Goal: Task Accomplishment & Management: Manage account settings

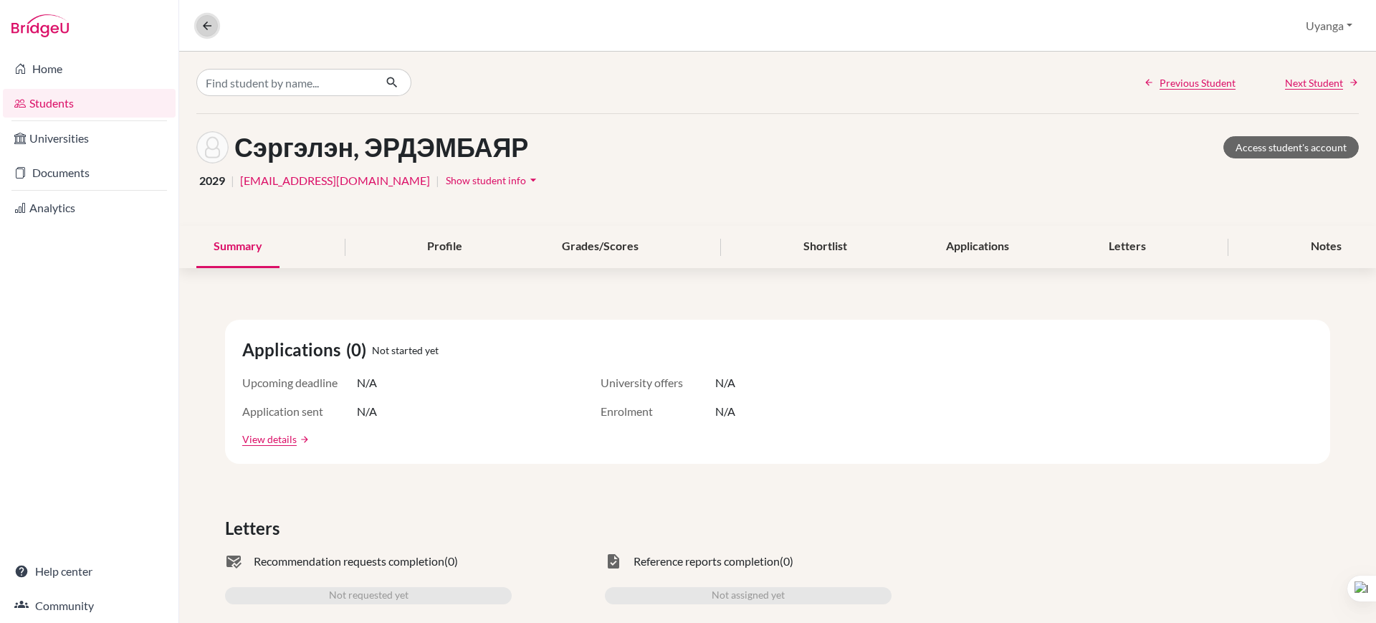
click at [204, 25] on icon at bounding box center [207, 25] width 13 height 13
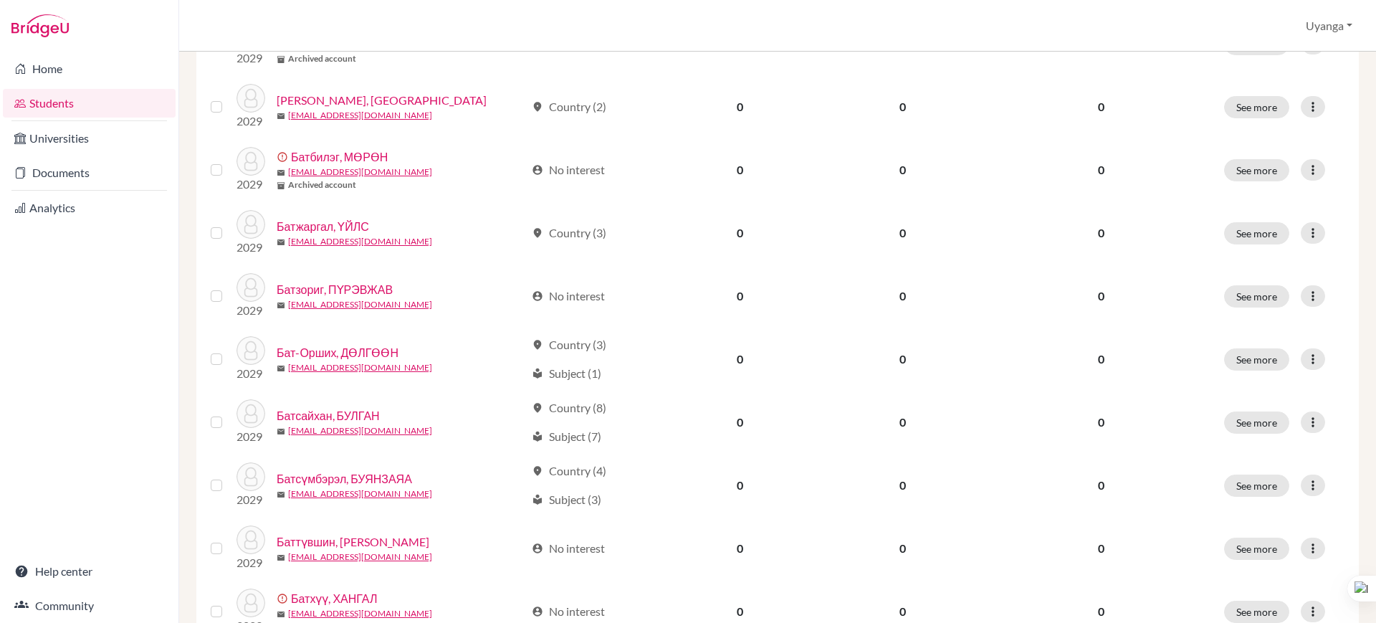
scroll to position [1017, 0]
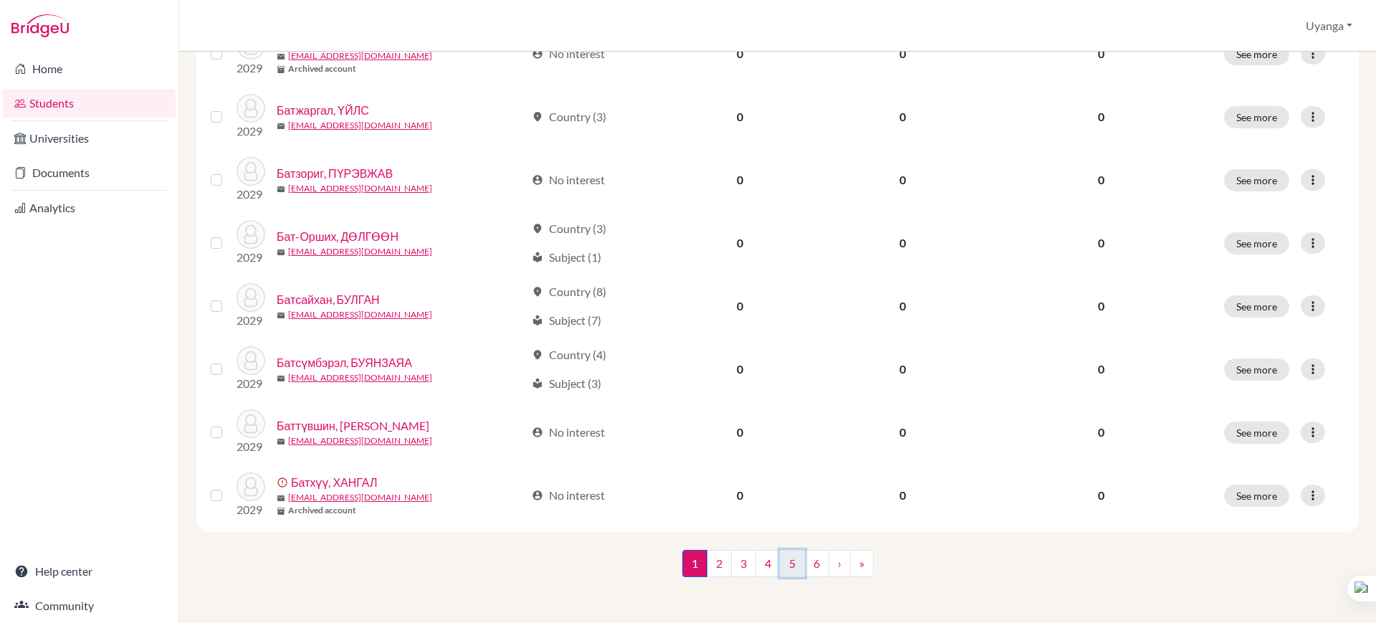
click at [789, 568] on link "5" at bounding box center [792, 563] width 25 height 27
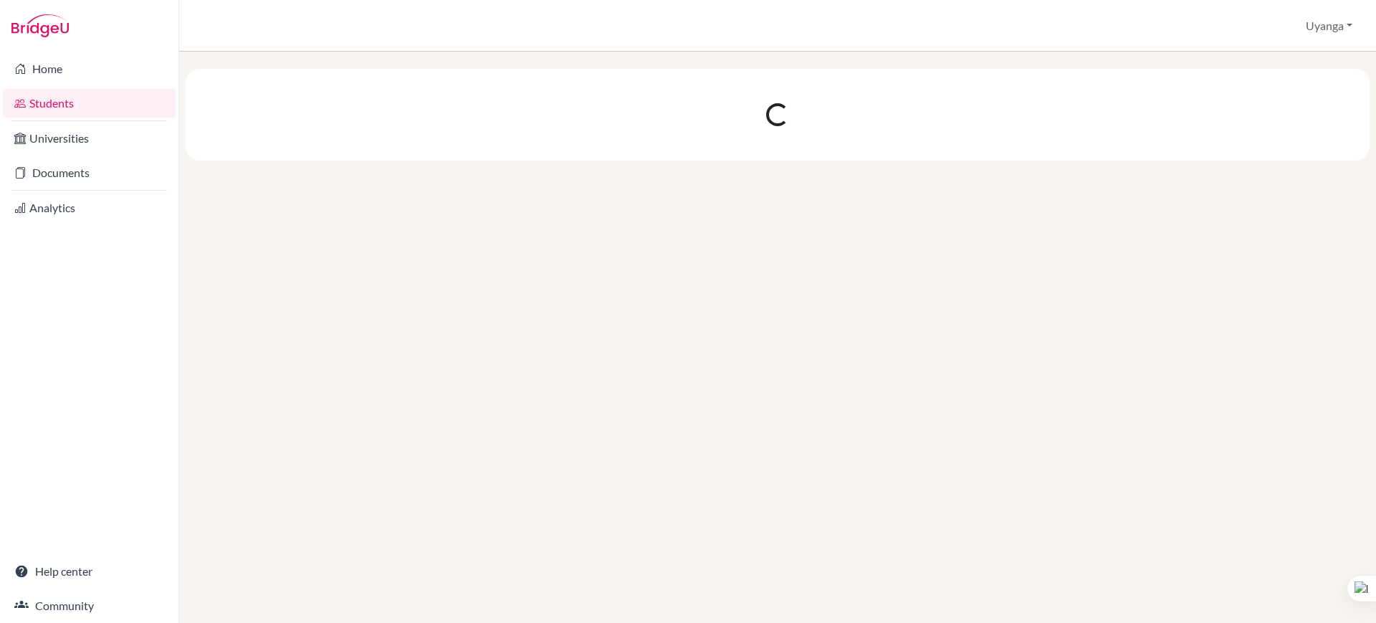
scroll to position [0, 0]
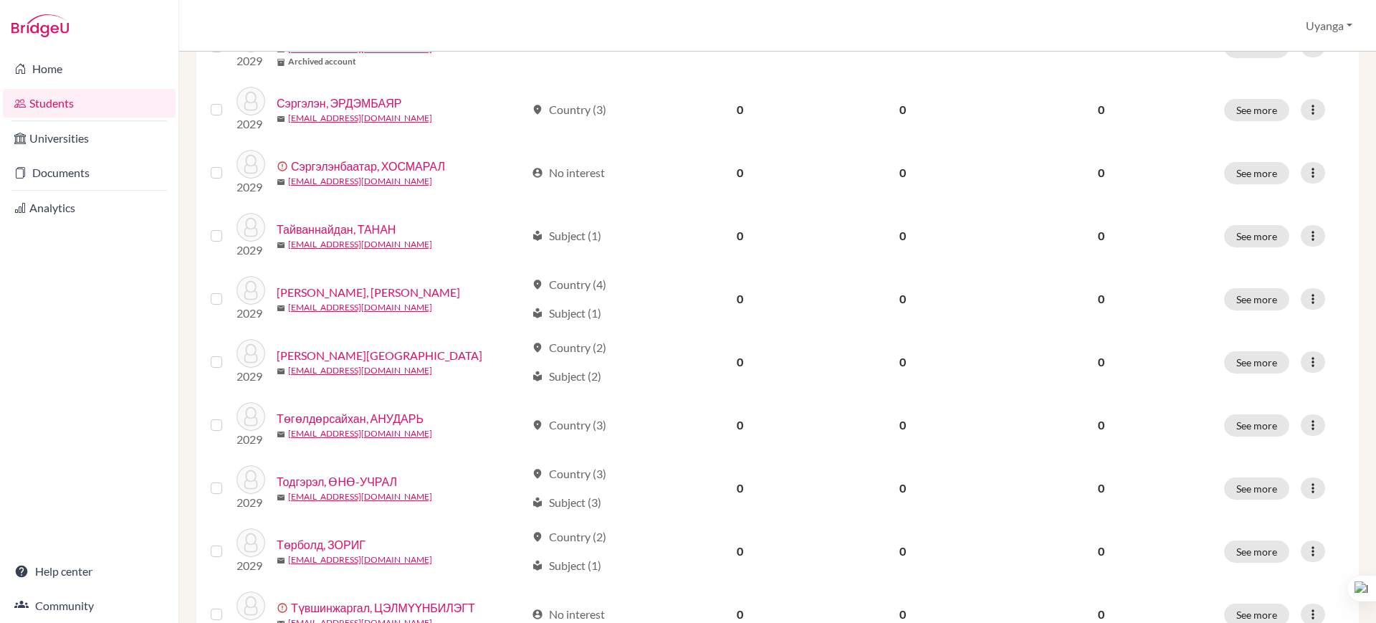
scroll to position [400, 0]
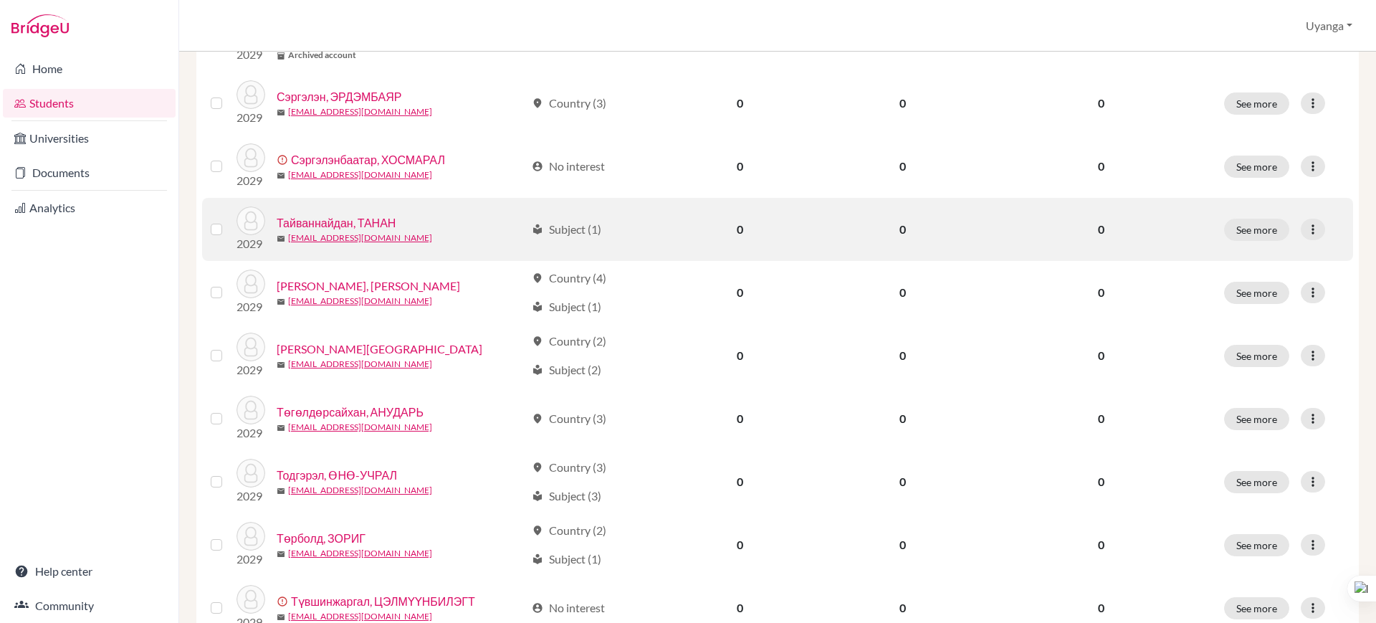
click at [361, 222] on link "Тайваннайдан, ТАНАН" at bounding box center [336, 222] width 119 height 17
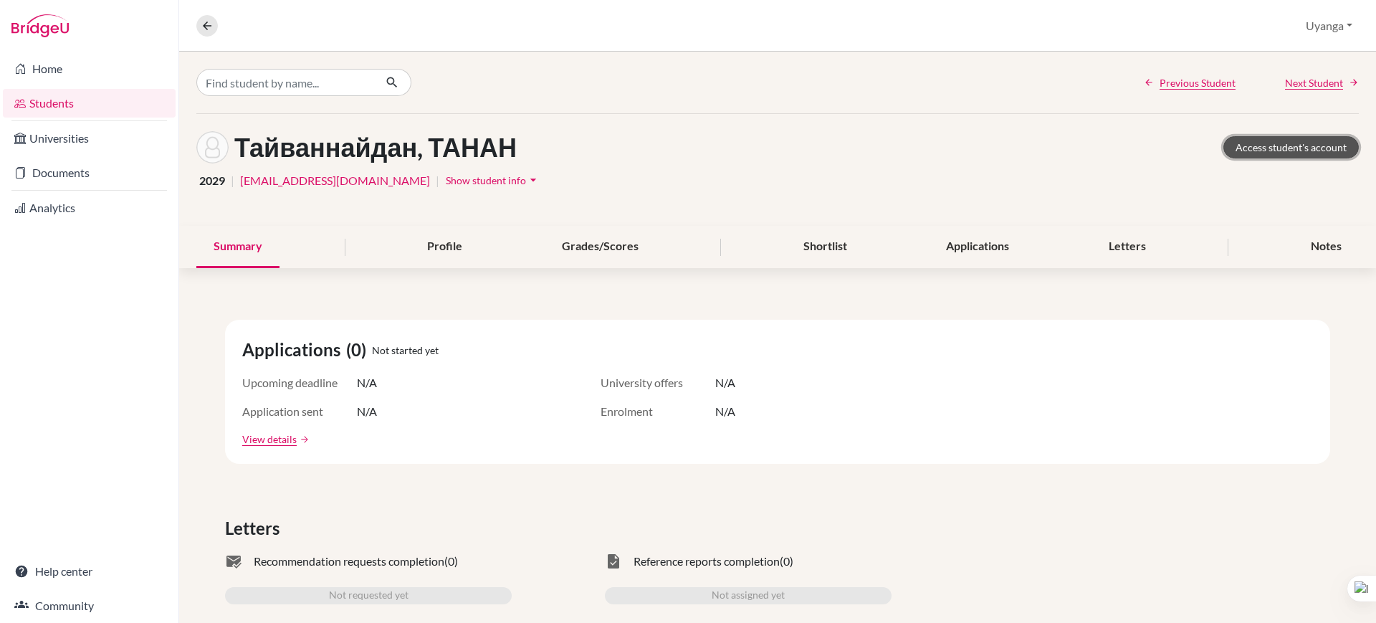
click at [1290, 141] on link "Access student's account" at bounding box center [1291, 147] width 135 height 22
click at [207, 25] on icon at bounding box center [207, 25] width 13 height 13
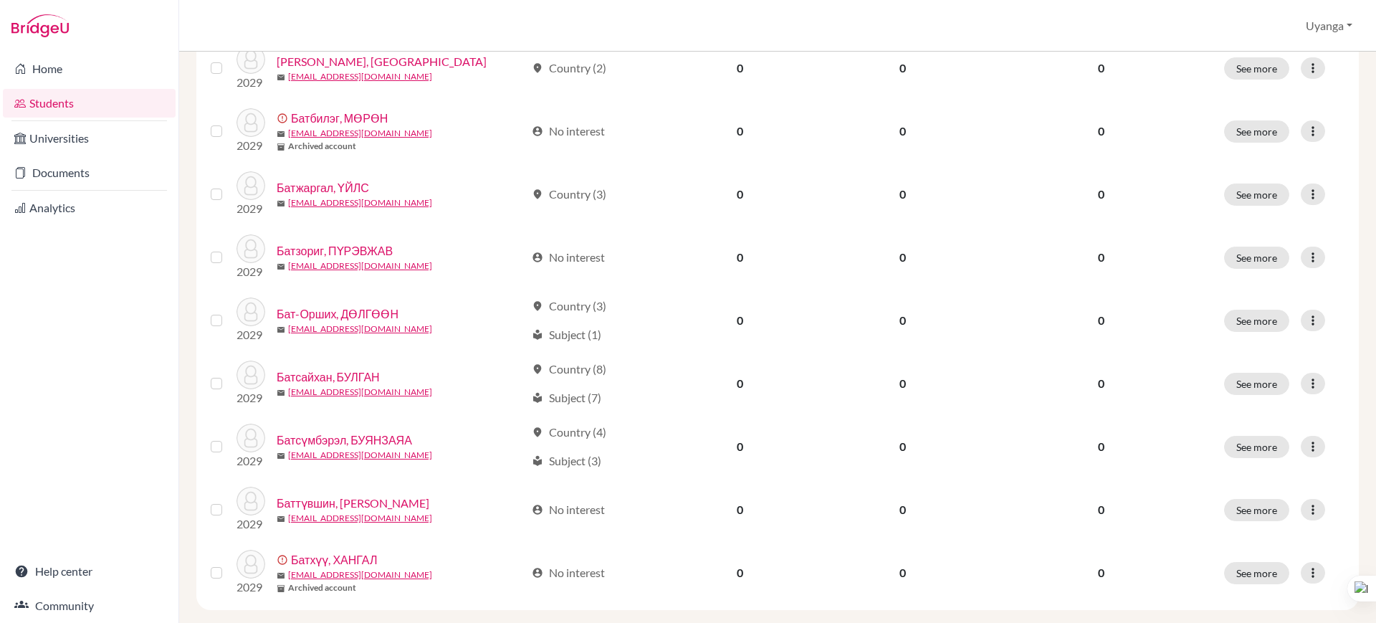
scroll to position [1017, 0]
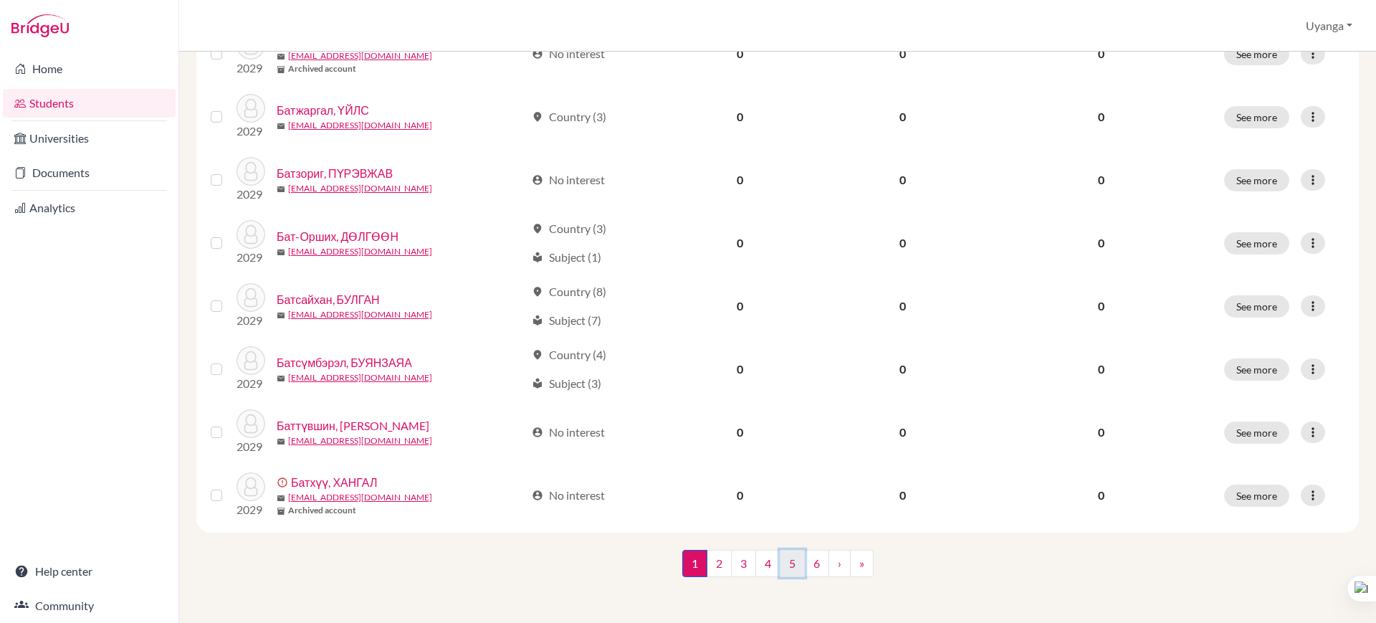
click at [793, 563] on link "5" at bounding box center [792, 563] width 25 height 27
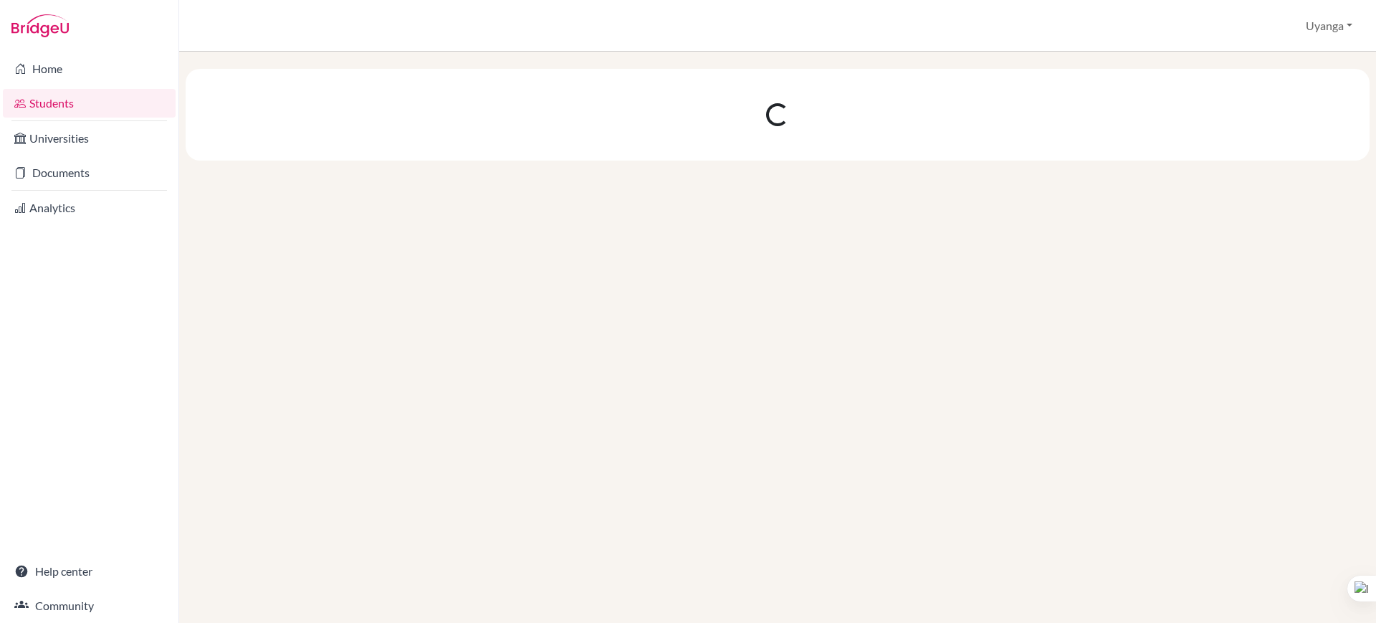
scroll to position [0, 0]
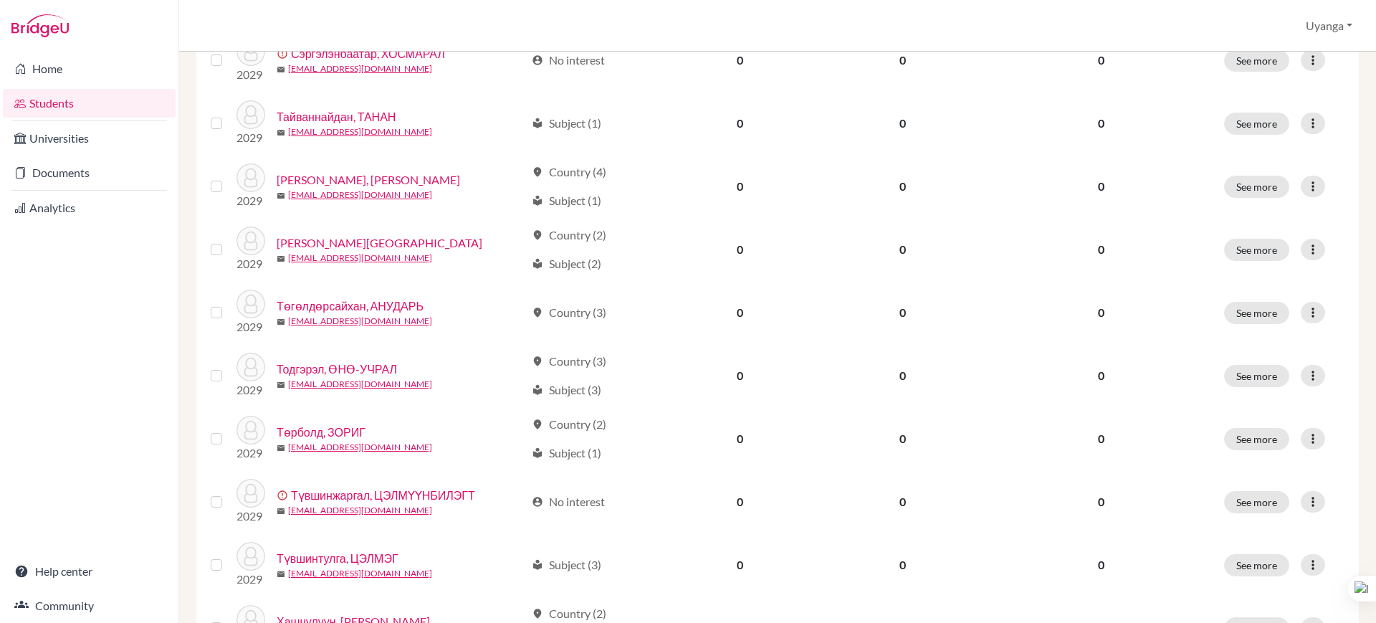
scroll to position [538, 0]
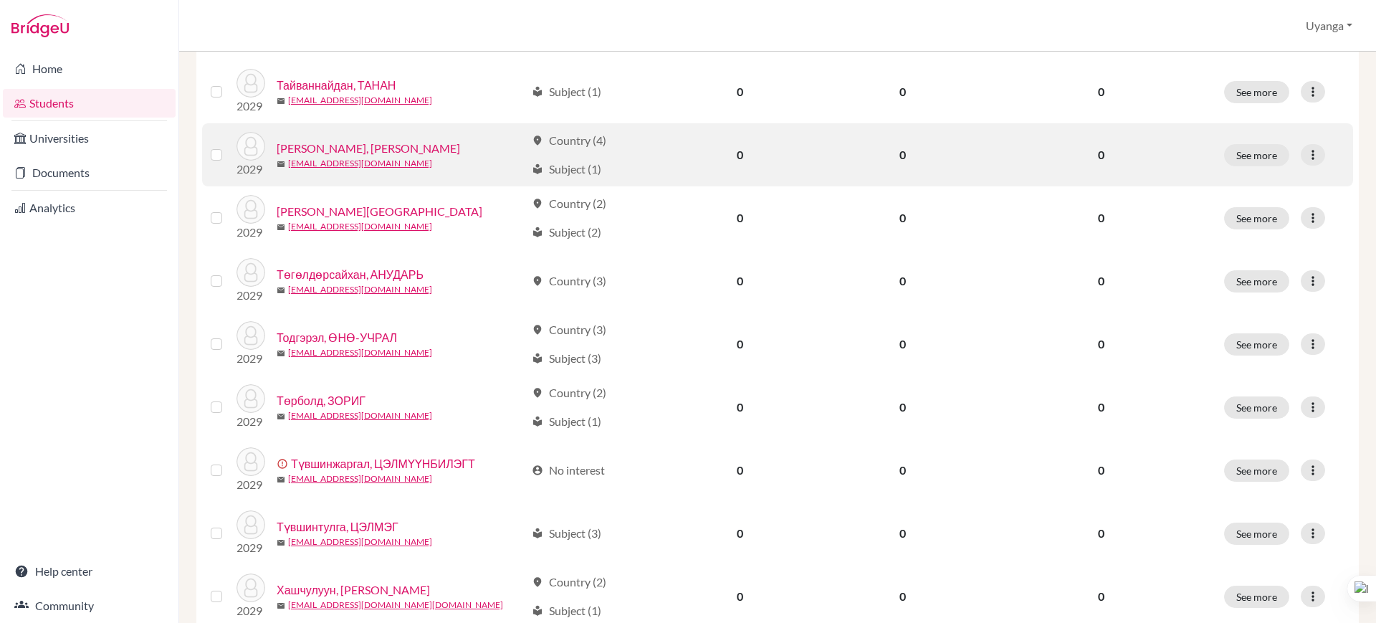
click at [342, 148] on link "[PERSON_NAME], [PERSON_NAME]" at bounding box center [369, 148] width 184 height 17
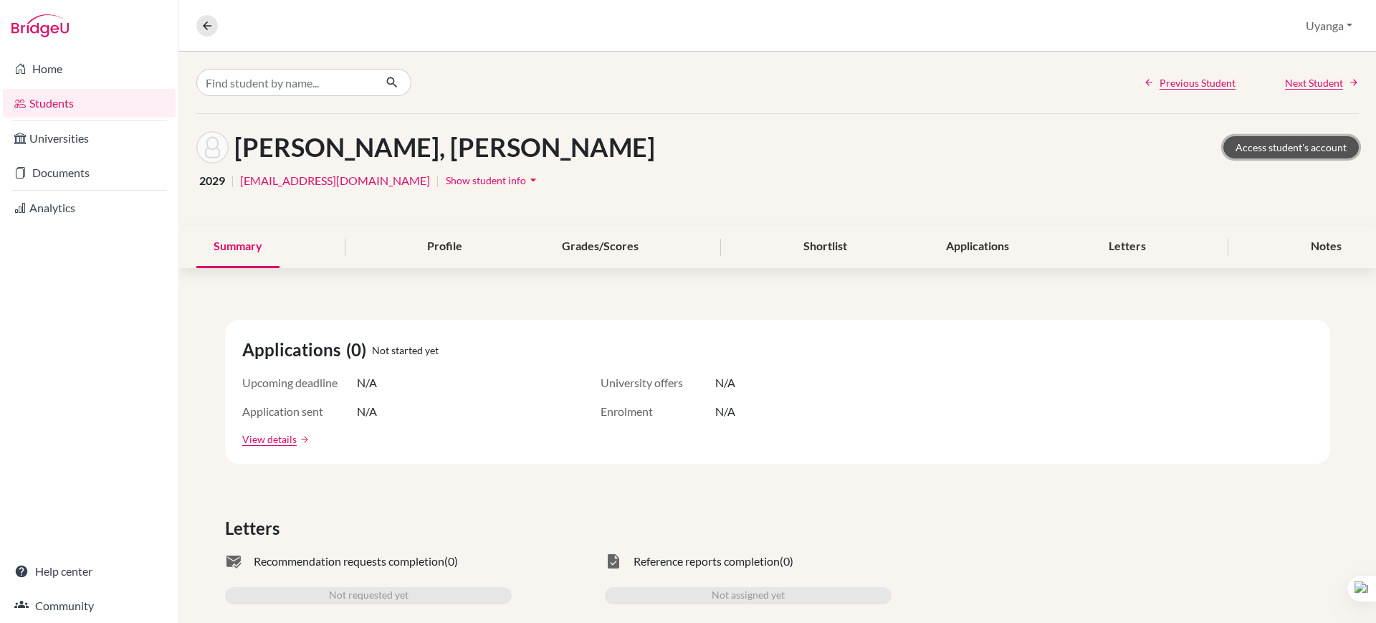
click at [1264, 144] on link "Access student's account" at bounding box center [1291, 147] width 135 height 22
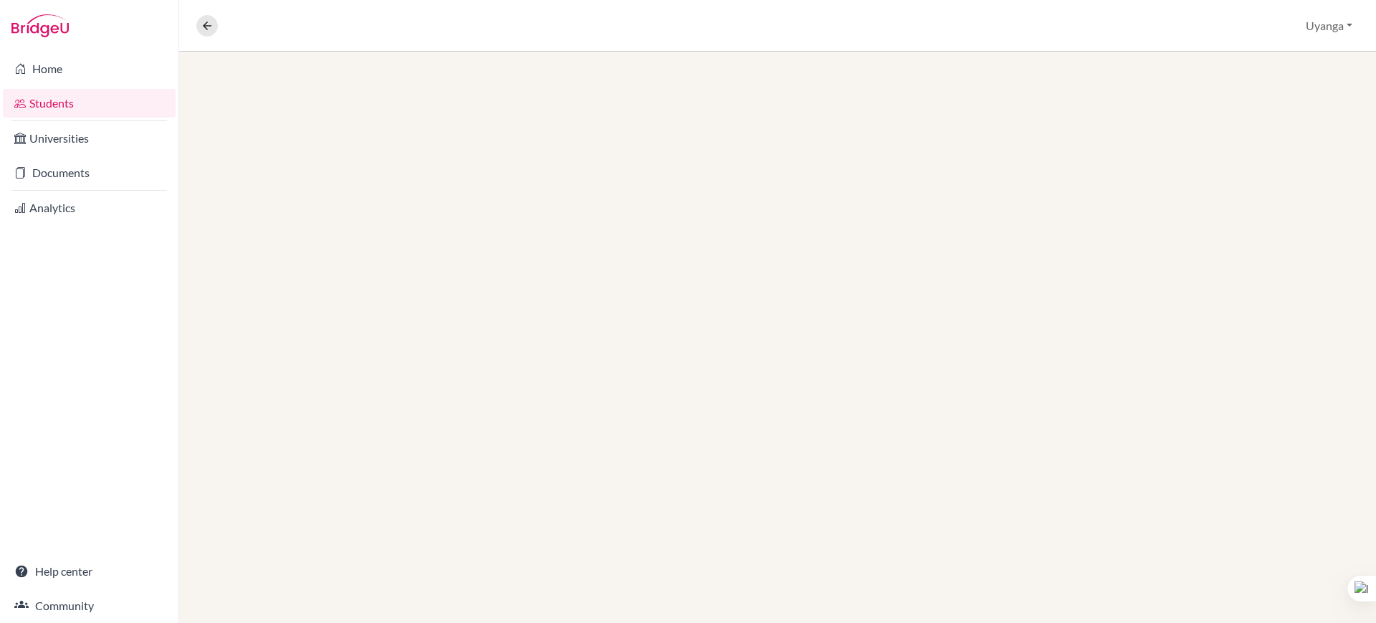
click at [207, 24] on icon at bounding box center [207, 25] width 13 height 13
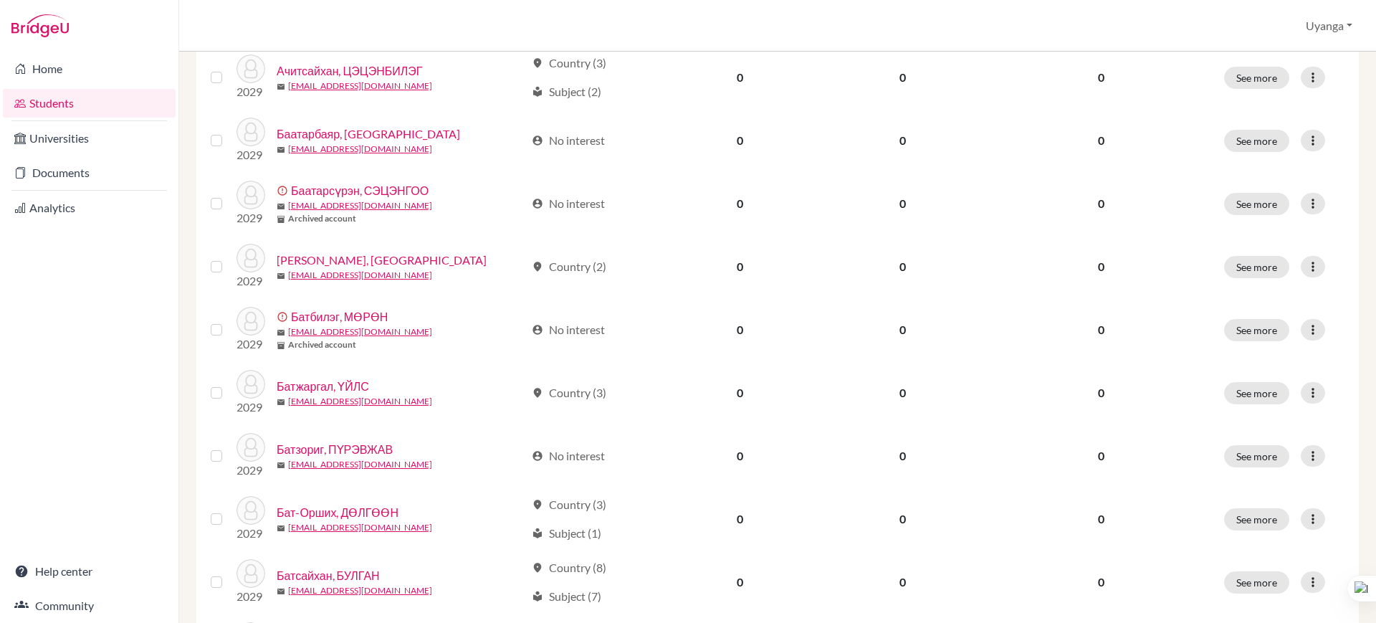
scroll to position [1017, 0]
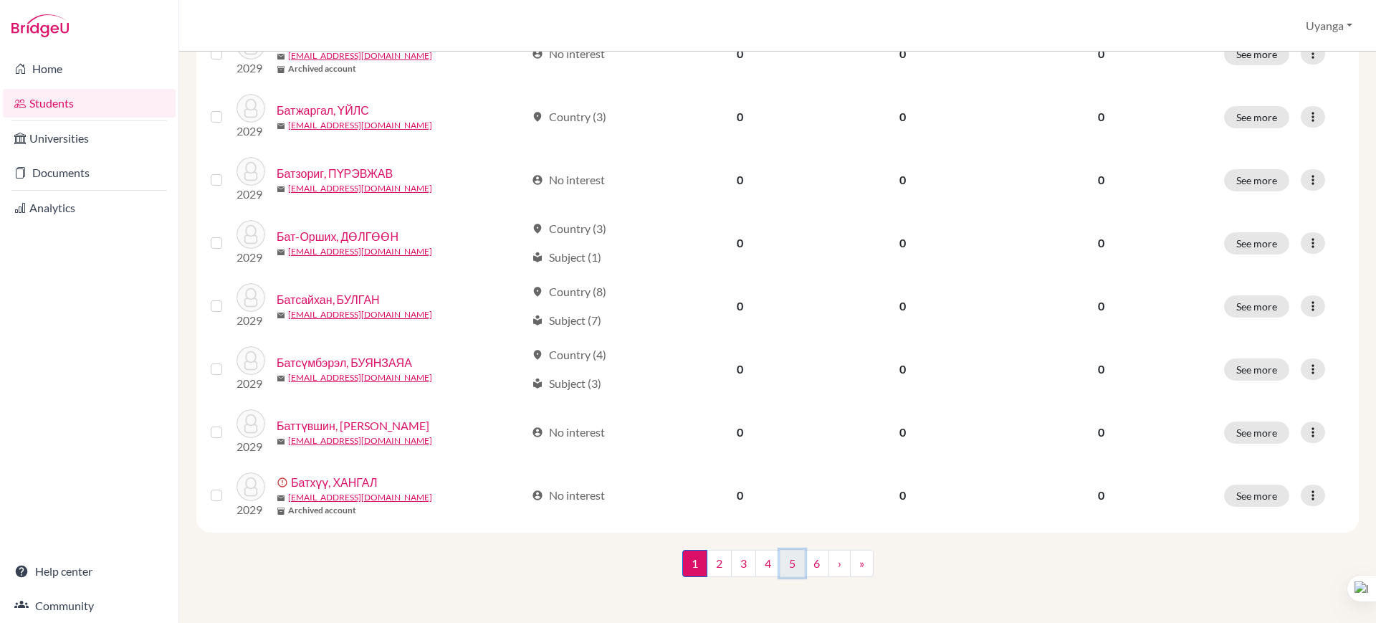
click at [781, 558] on link "5" at bounding box center [792, 563] width 25 height 27
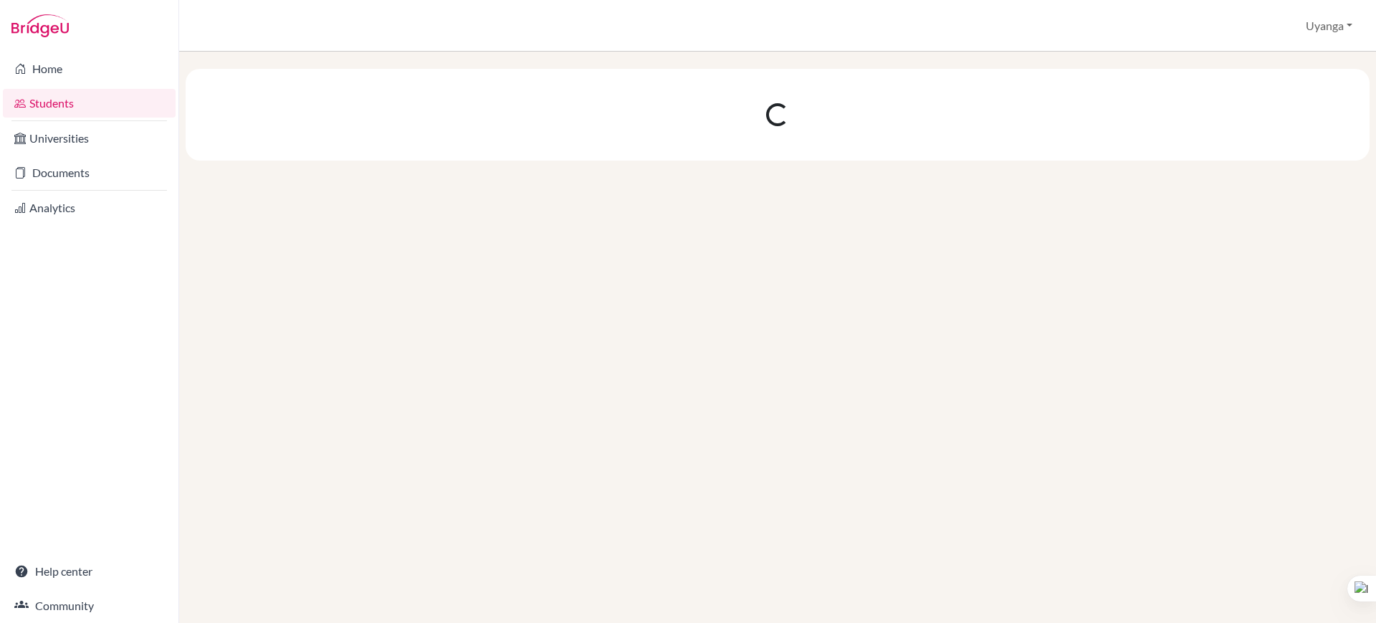
scroll to position [0, 0]
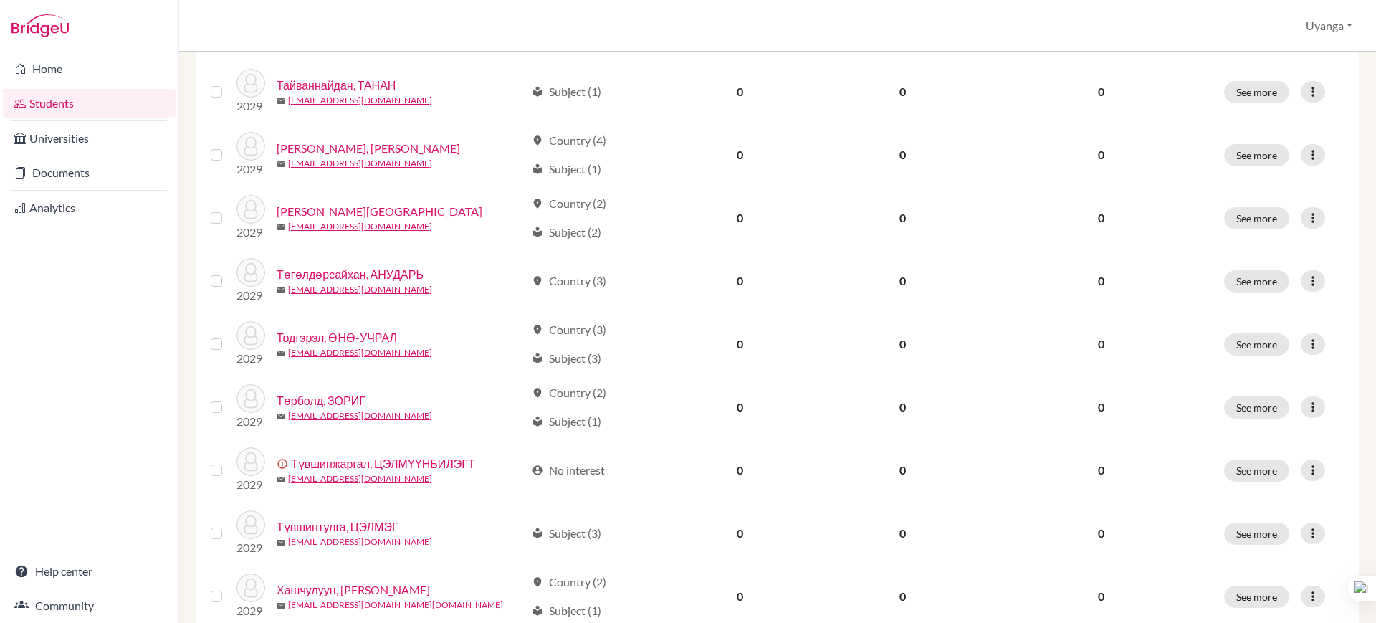
scroll to position [627, 0]
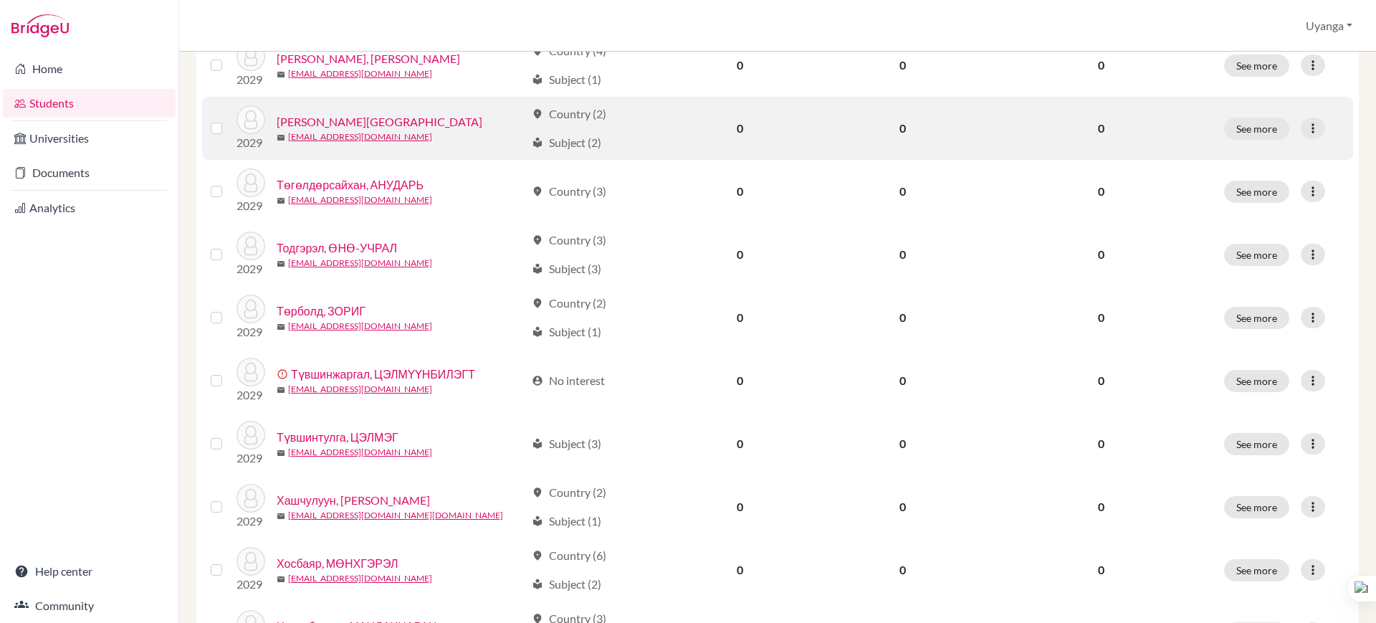
click at [330, 123] on link "[PERSON_NAME][GEOGRAPHIC_DATA]" at bounding box center [380, 121] width 206 height 17
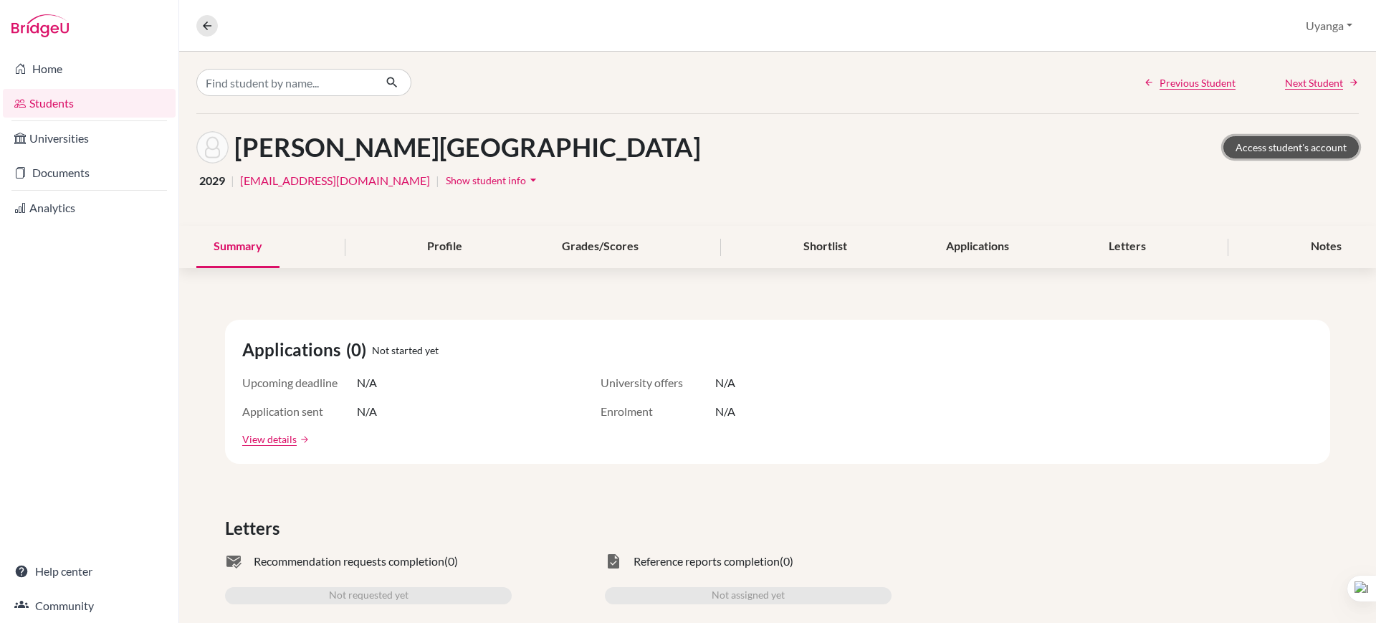
click at [1250, 143] on link "Access student's account" at bounding box center [1291, 147] width 135 height 22
click at [207, 19] on icon at bounding box center [207, 25] width 13 height 13
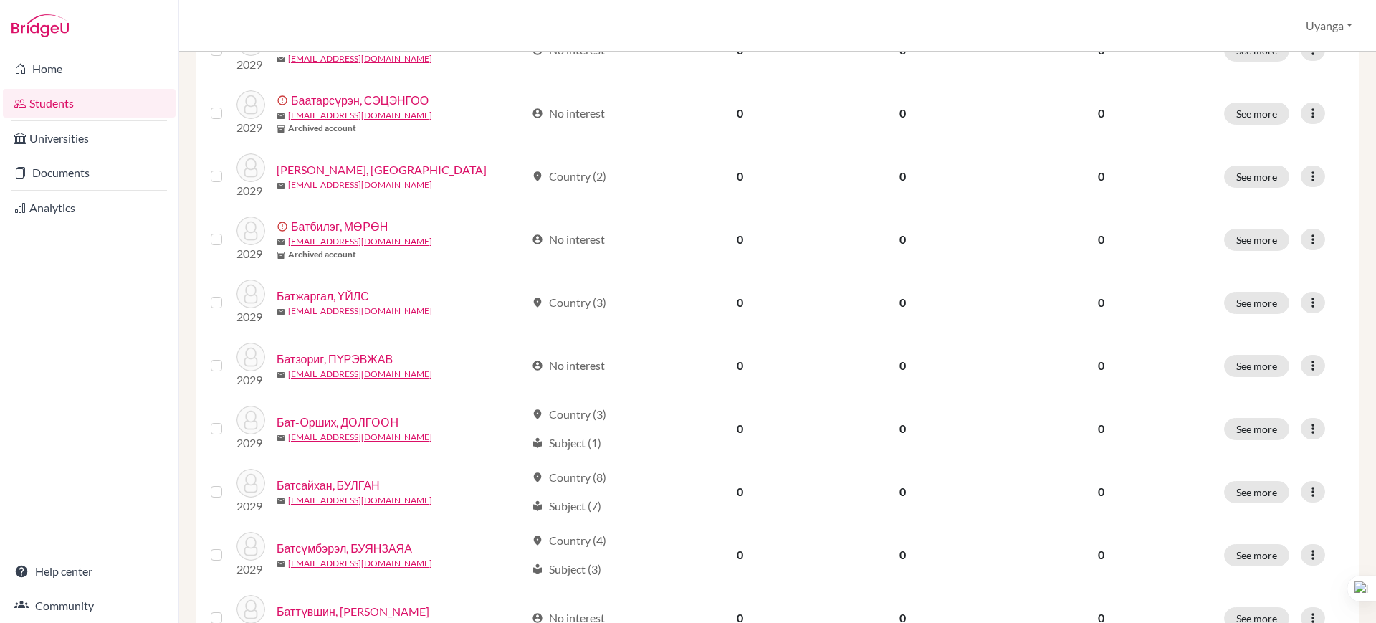
scroll to position [1017, 0]
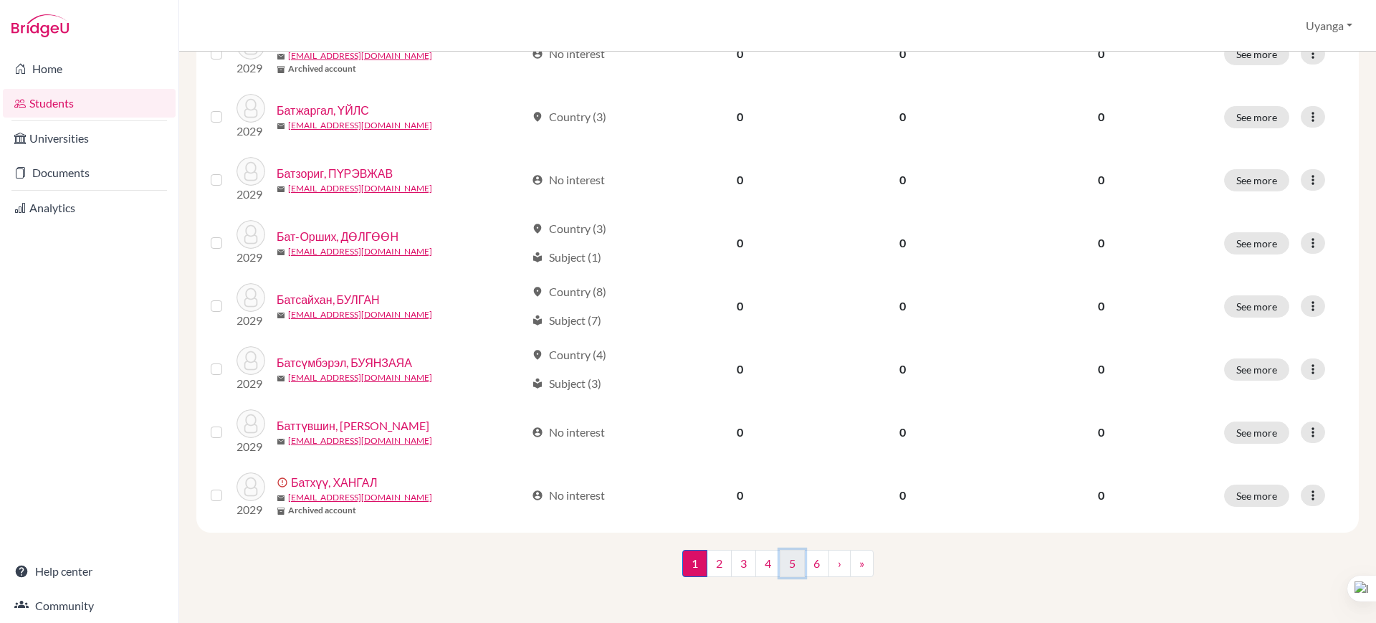
click at [786, 564] on link "5" at bounding box center [792, 563] width 25 height 27
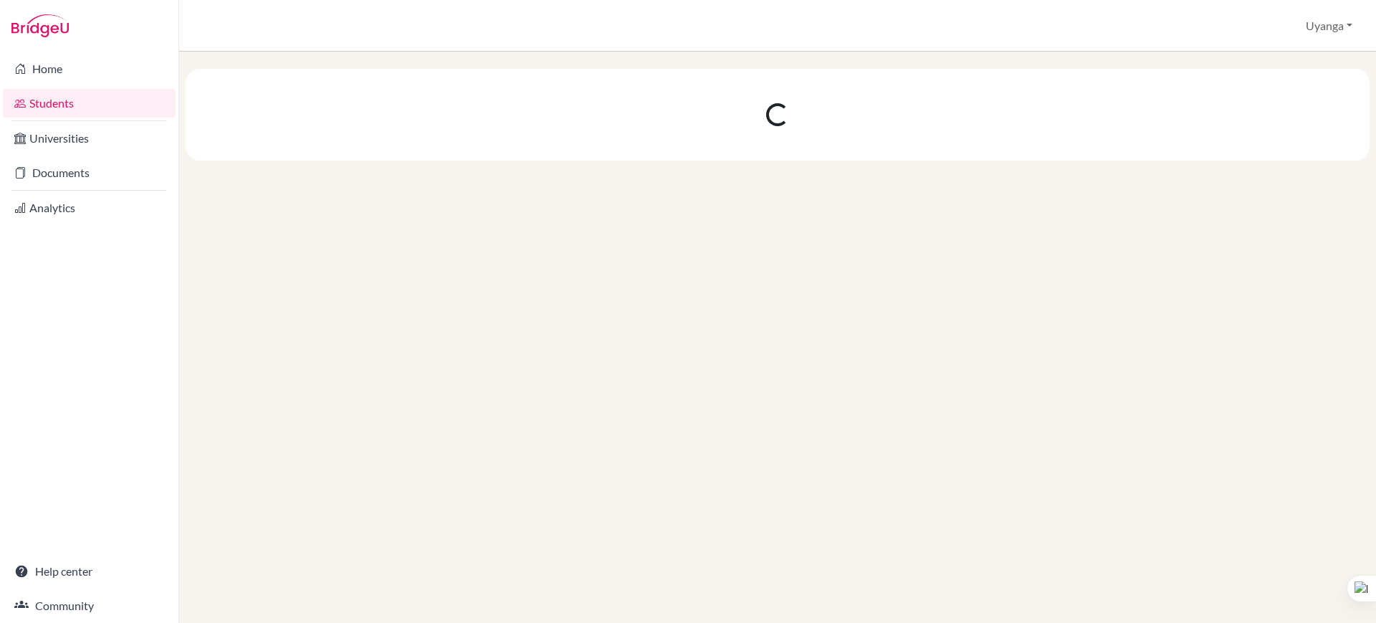
scroll to position [0, 0]
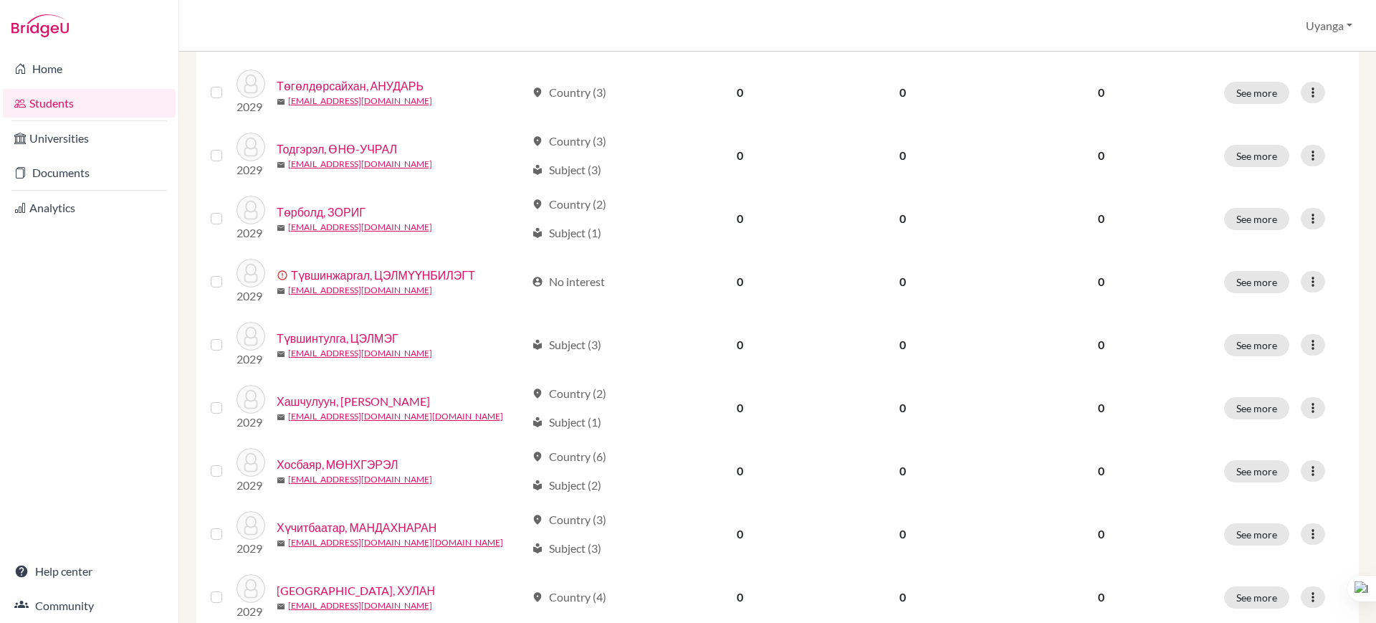
scroll to position [715, 0]
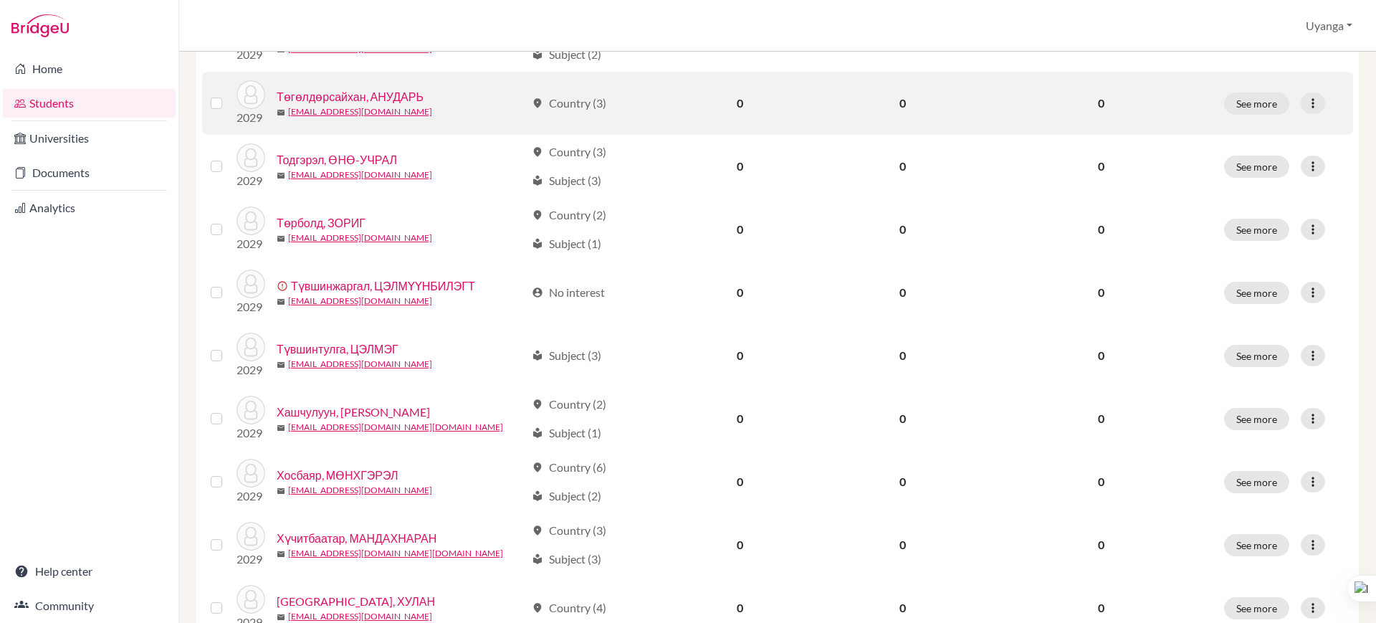
click at [355, 96] on link "Төгөлдөрсайхан, АНУДАРЬ" at bounding box center [350, 96] width 147 height 17
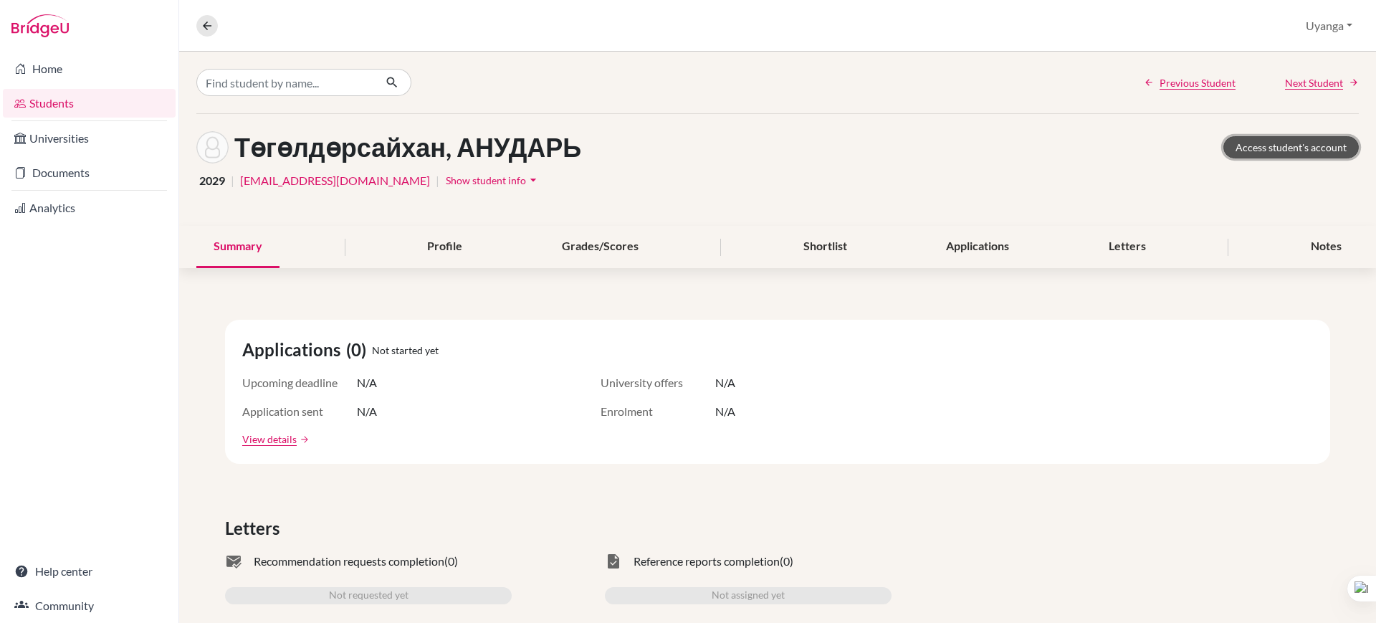
click at [1268, 150] on link "Access student's account" at bounding box center [1291, 147] width 135 height 22
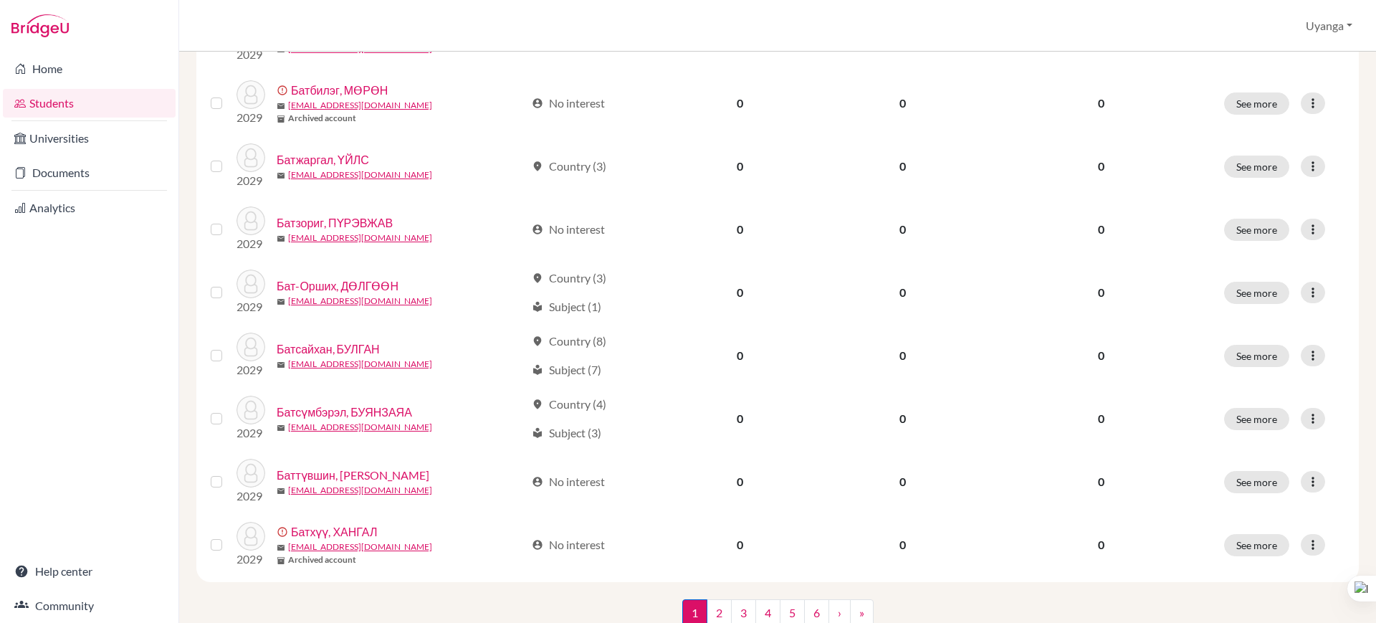
scroll to position [1017, 0]
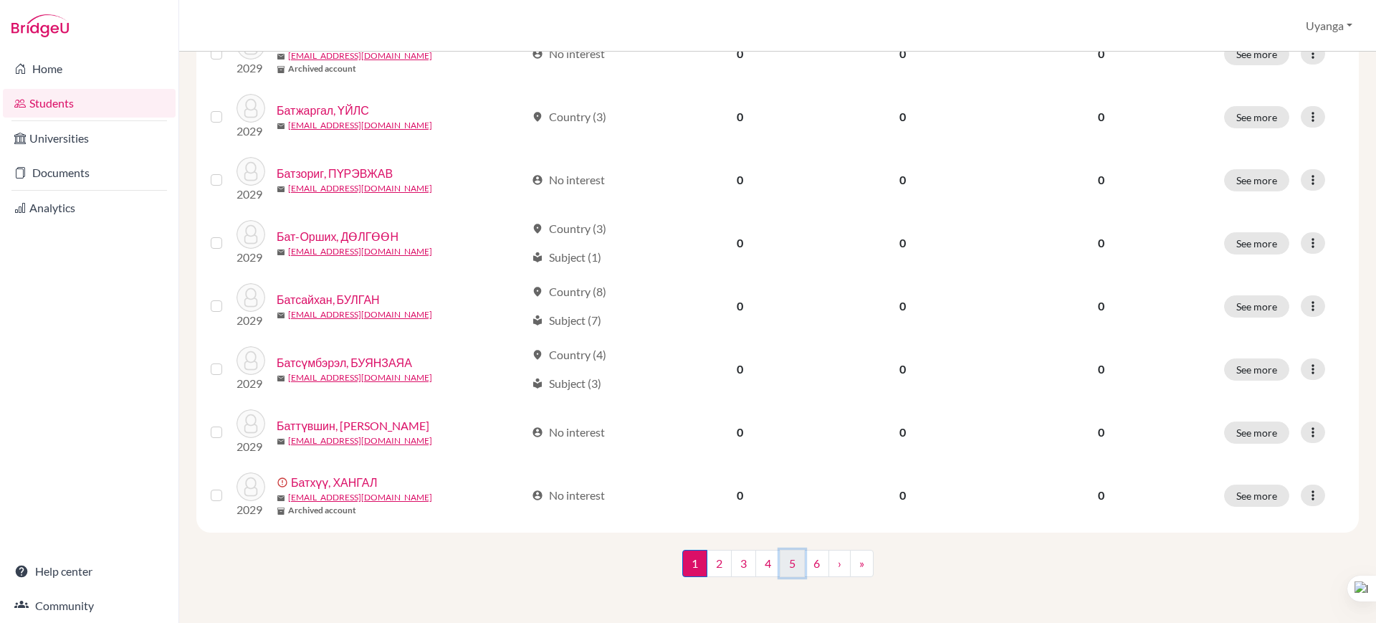
click at [781, 556] on link "5" at bounding box center [792, 563] width 25 height 27
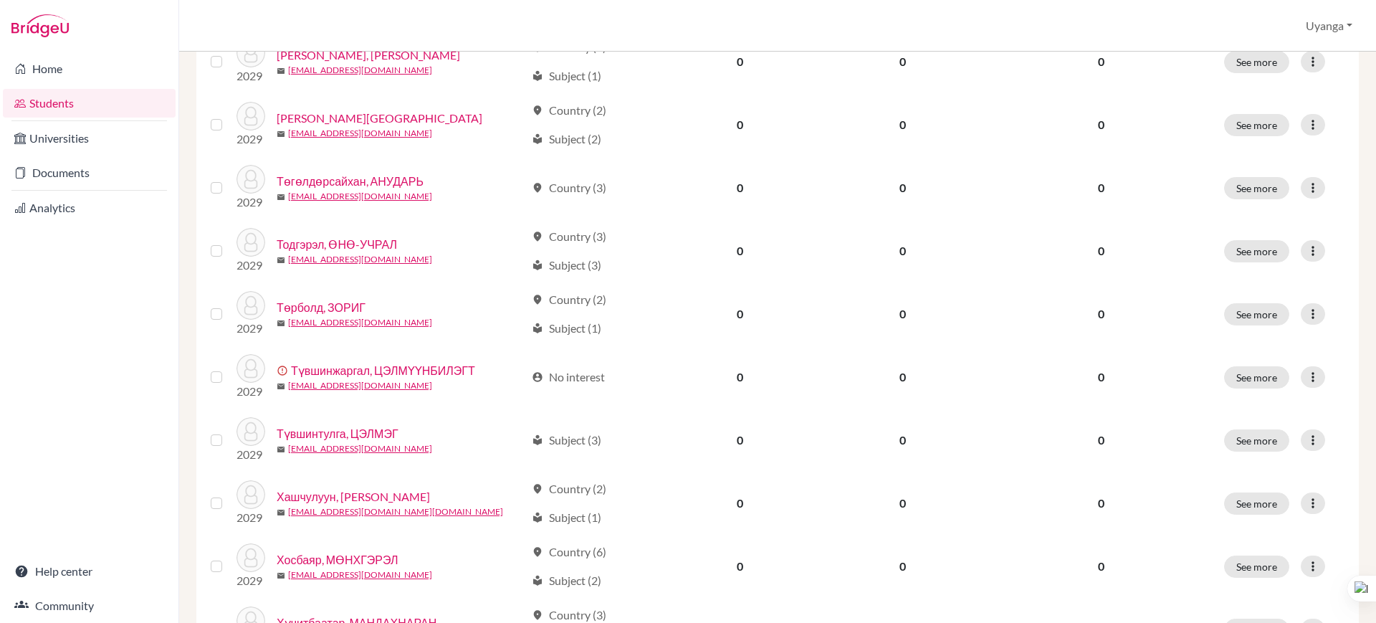
scroll to position [639, 0]
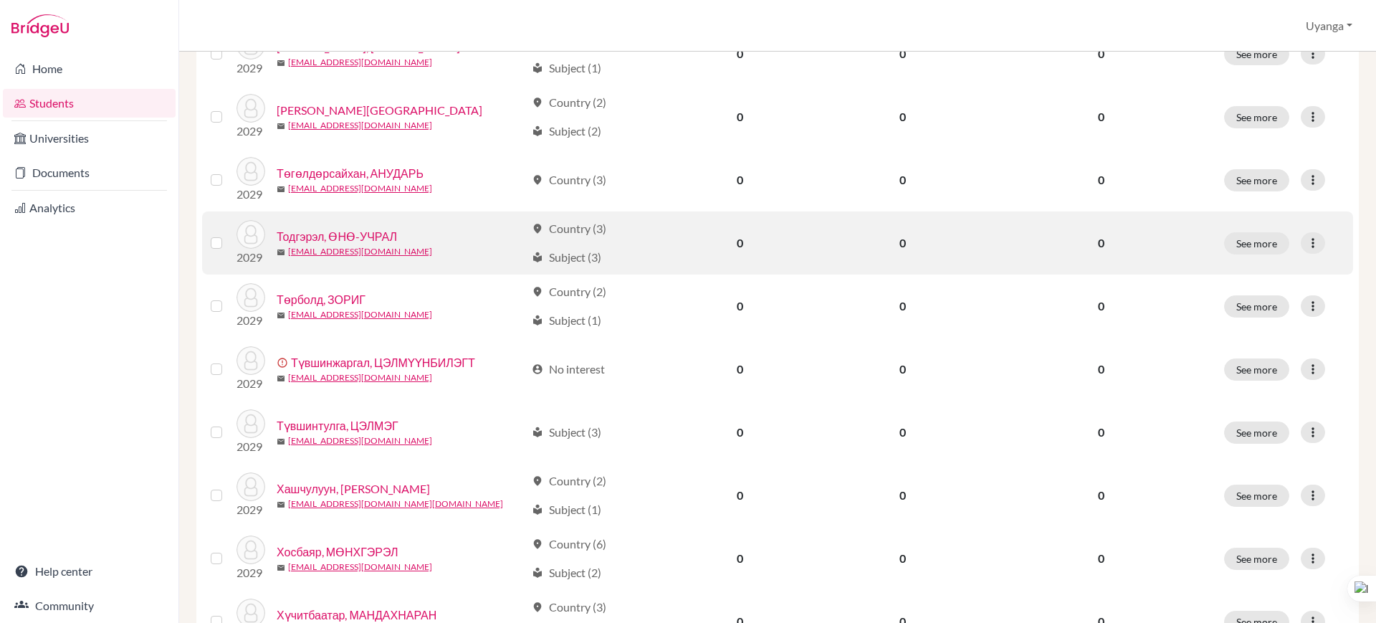
click at [344, 234] on link "Тодгэрэл, ӨНӨ-УЧРАЛ" at bounding box center [337, 236] width 120 height 17
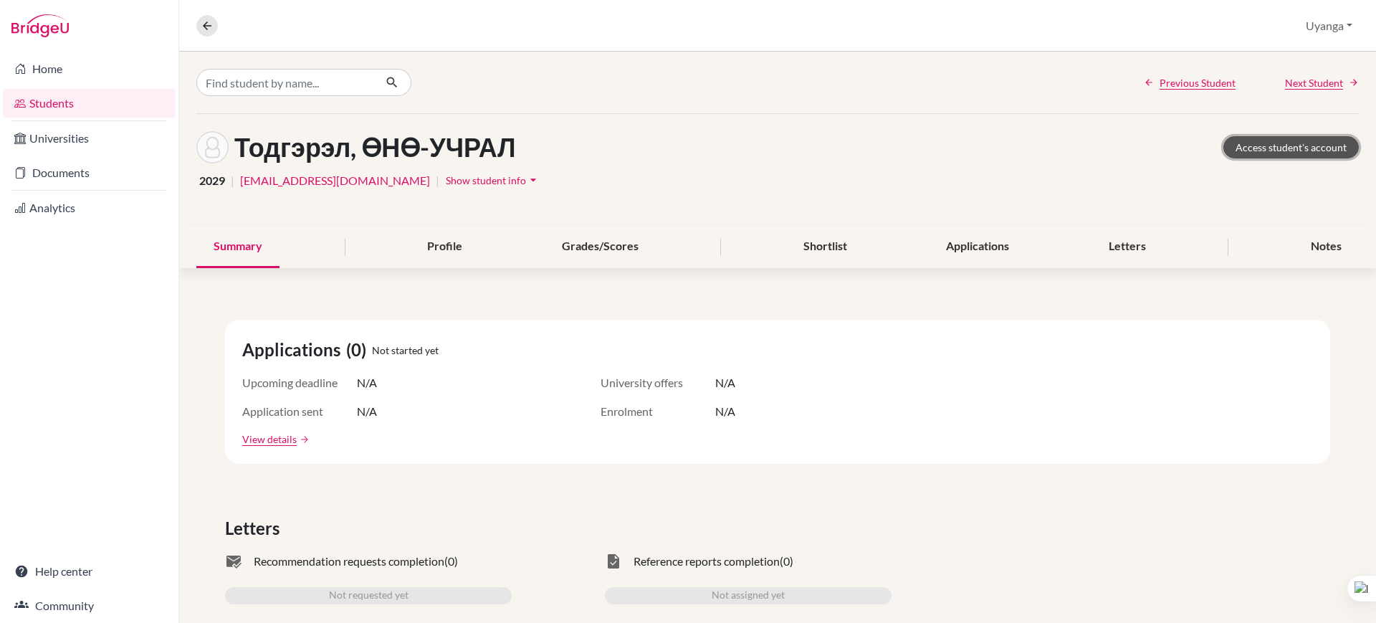
click at [1265, 144] on link "Access student's account" at bounding box center [1291, 147] width 135 height 22
drag, startPoint x: 206, startPoint y: 29, endPoint x: 239, endPoint y: 42, distance: 35.2
click at [206, 29] on icon at bounding box center [207, 25] width 13 height 13
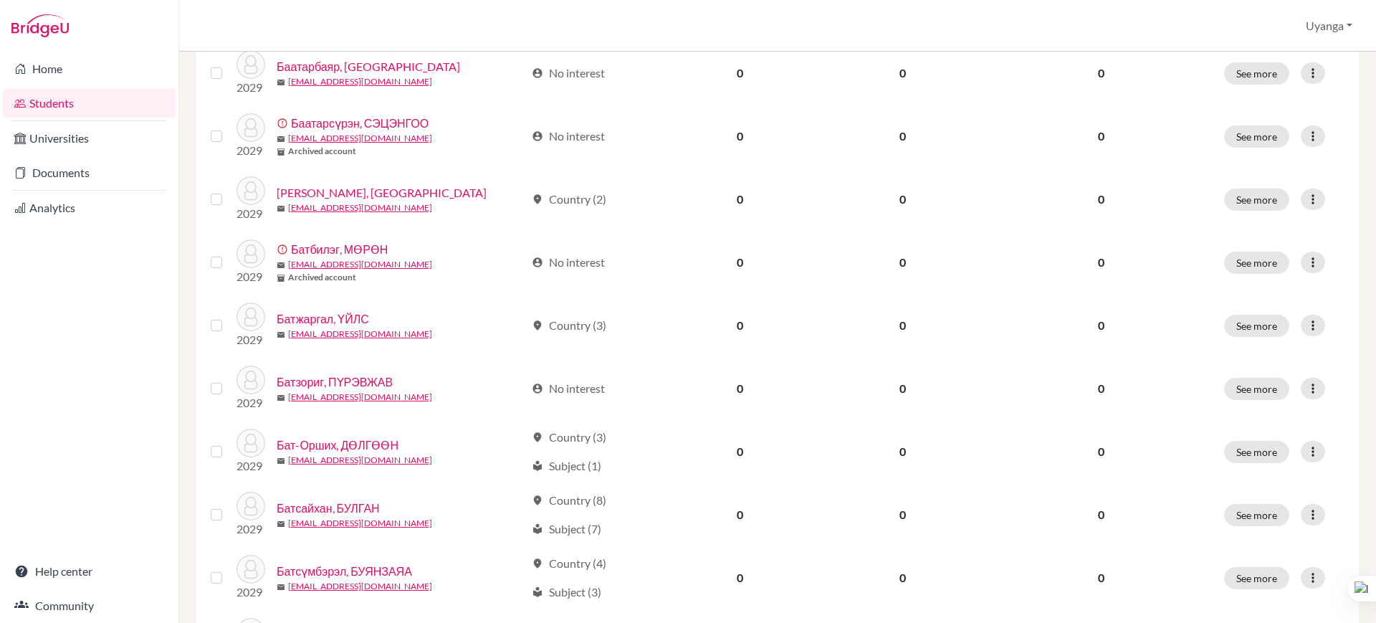
scroll to position [1017, 0]
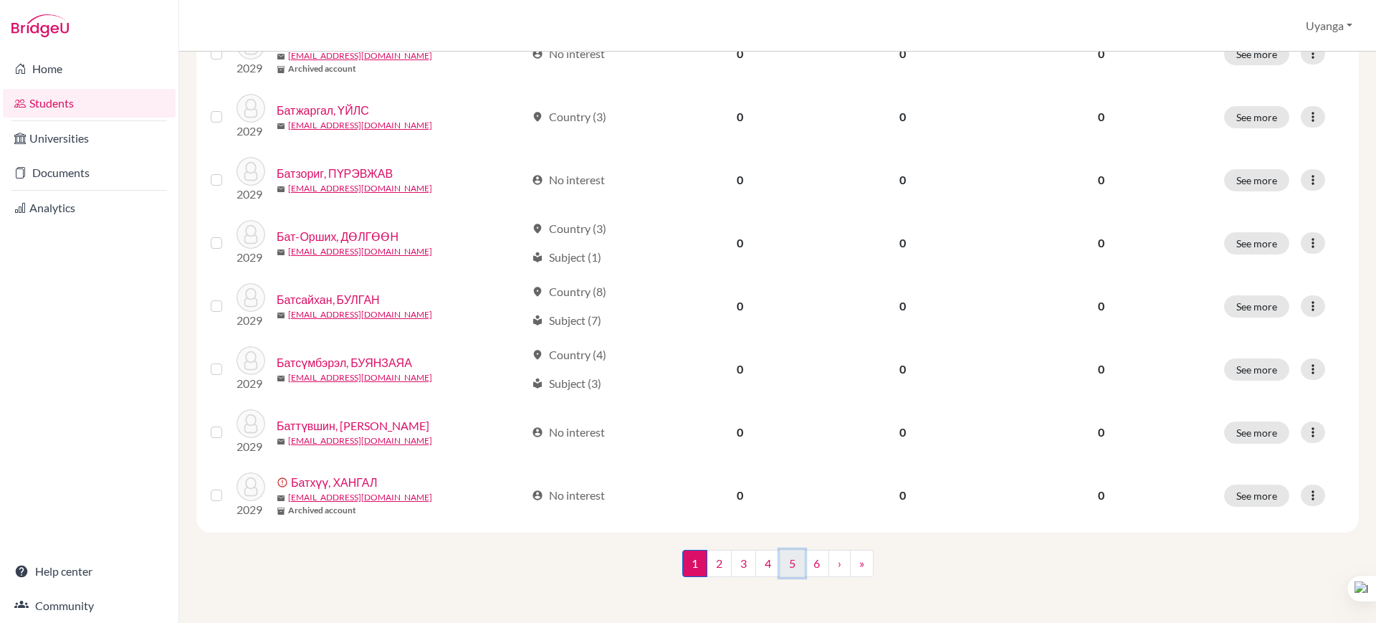
click at [784, 560] on link "5" at bounding box center [792, 563] width 25 height 27
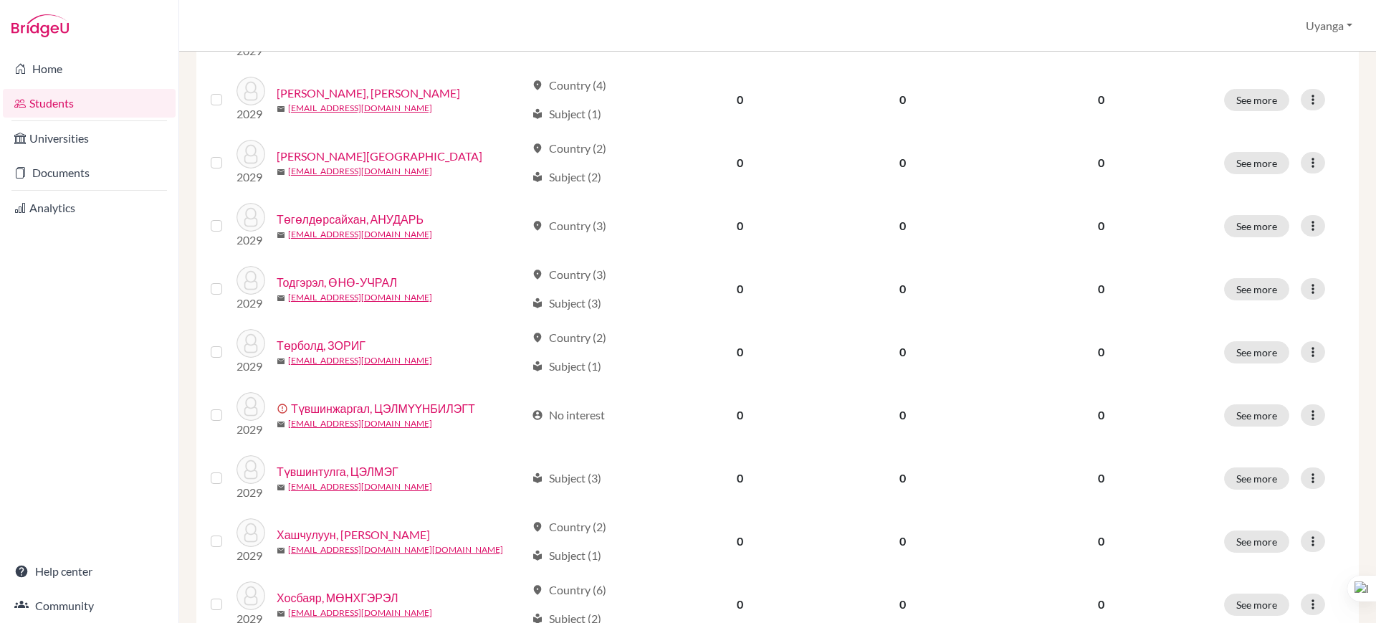
scroll to position [618, 0]
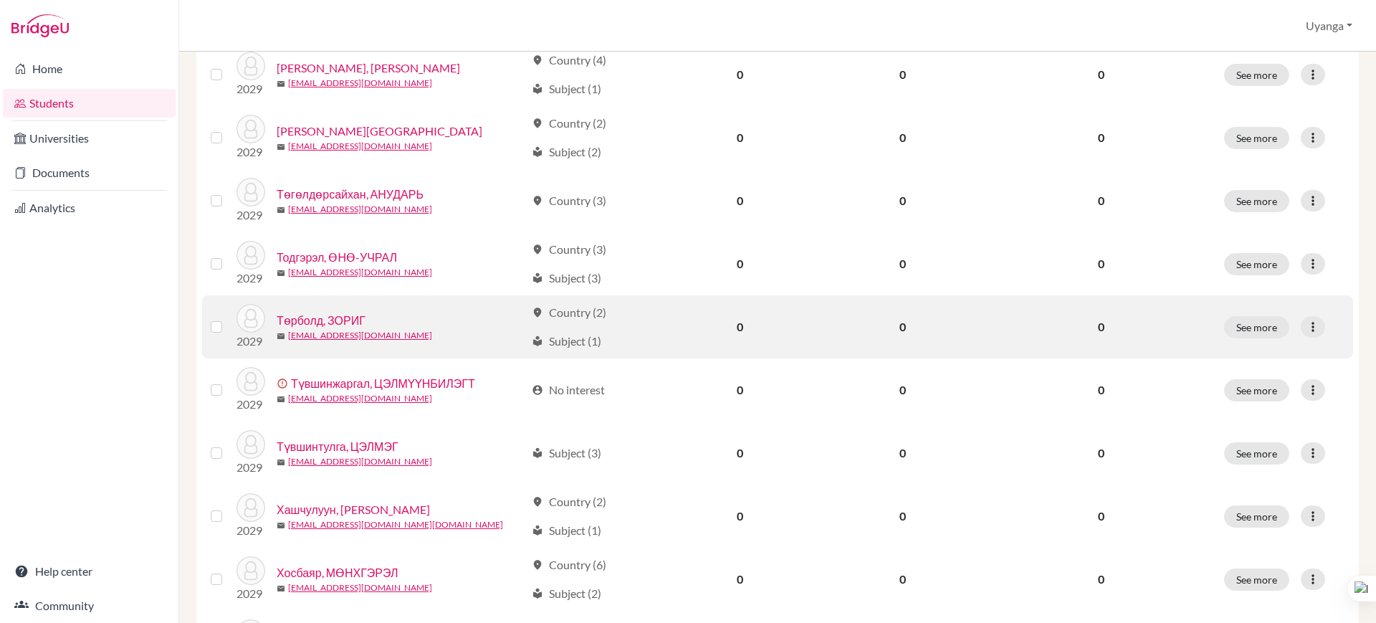
click at [343, 313] on link "Төрболд, ЗОРИГ" at bounding box center [321, 320] width 89 height 17
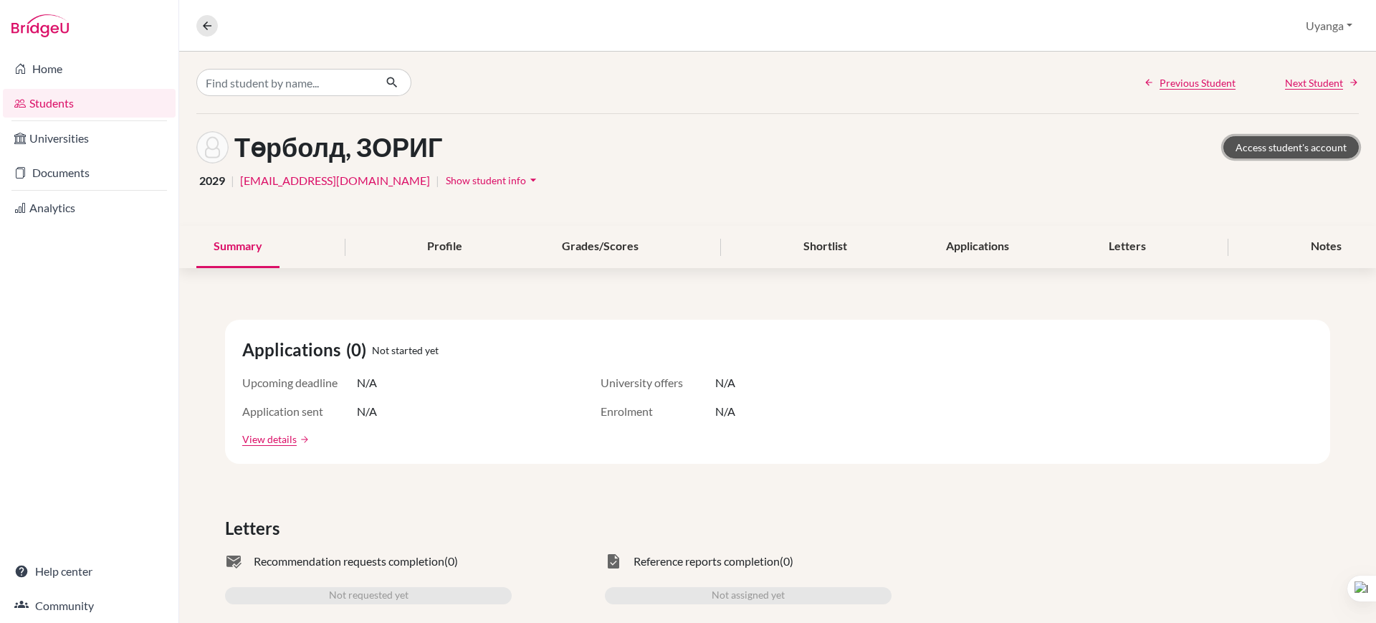
click at [1266, 148] on link "Access student's account" at bounding box center [1291, 147] width 135 height 22
click at [206, 16] on button at bounding box center [207, 26] width 22 height 22
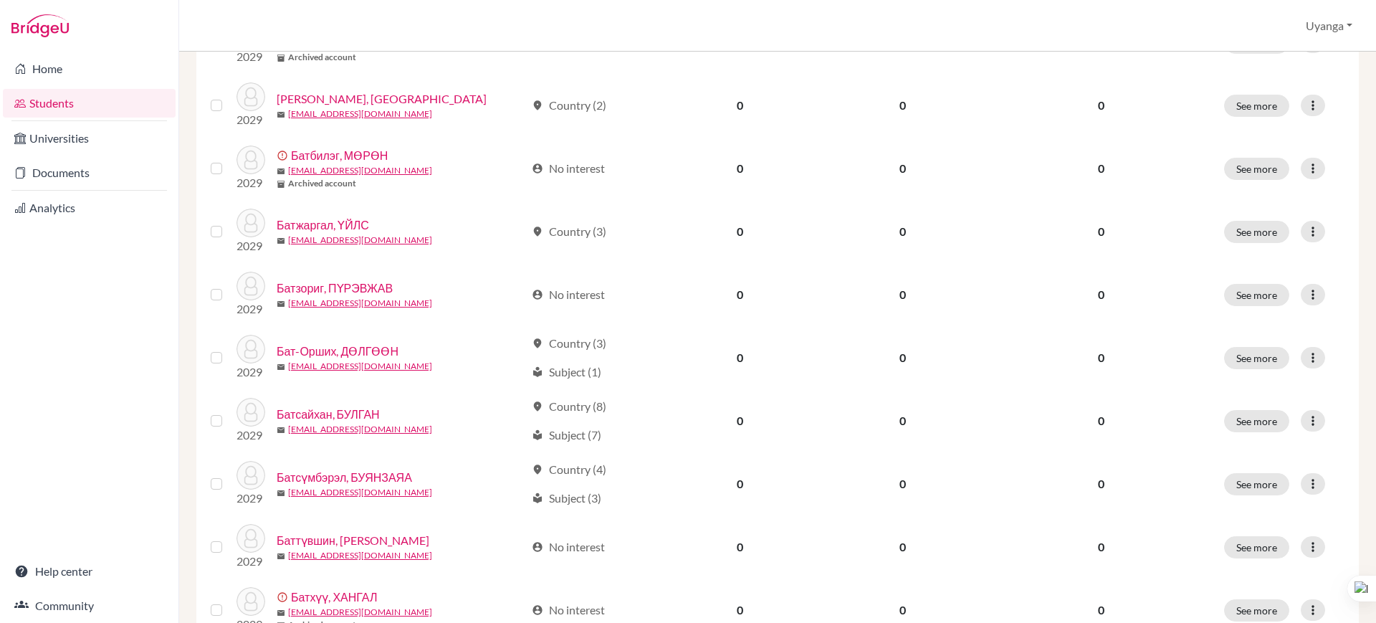
scroll to position [1017, 0]
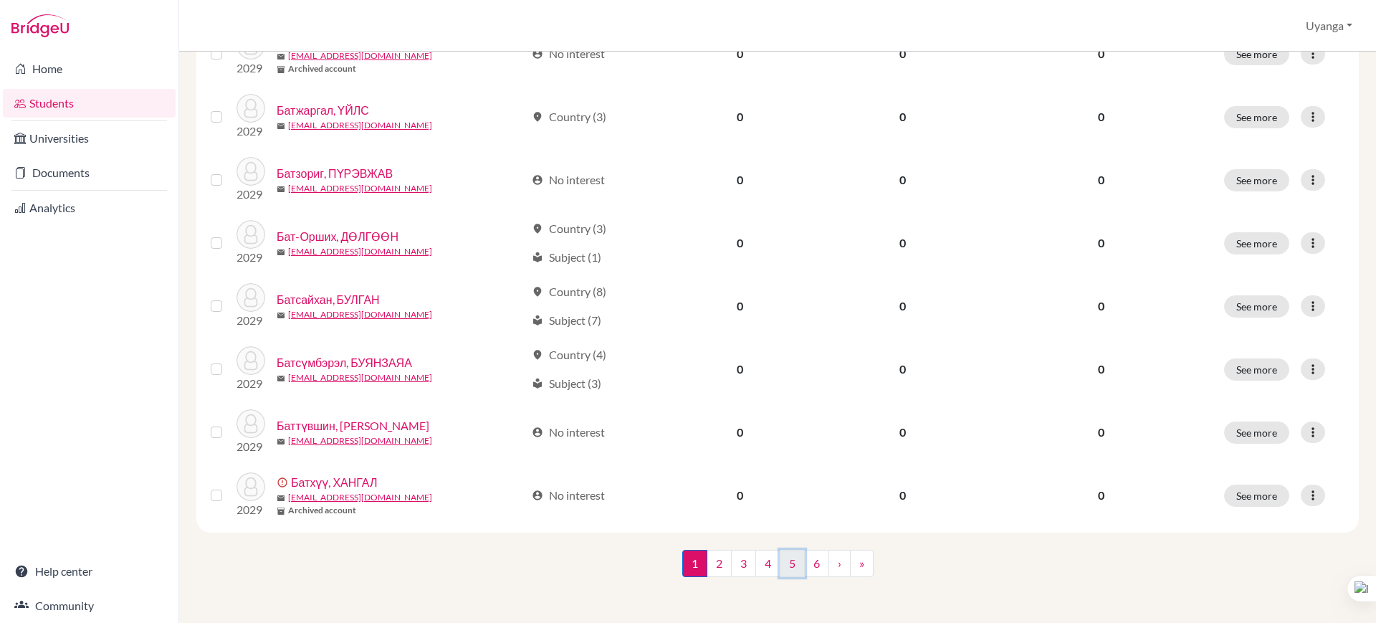
click at [782, 568] on link "5" at bounding box center [792, 563] width 25 height 27
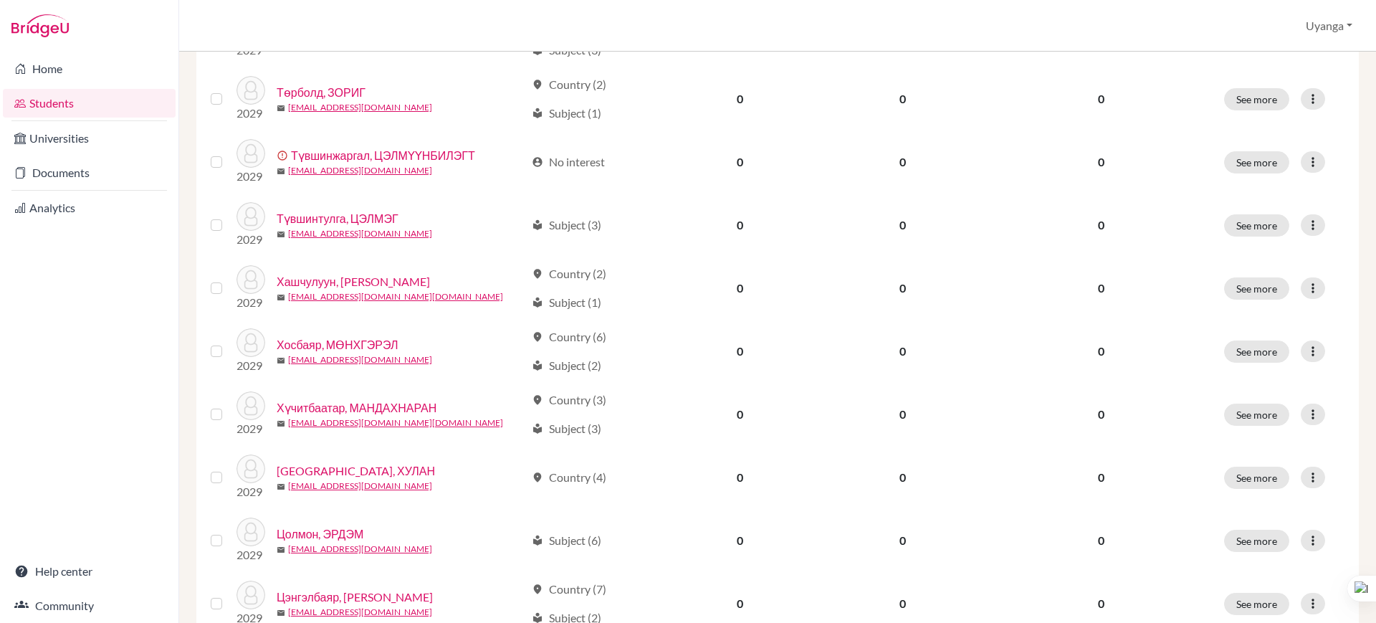
scroll to position [838, 0]
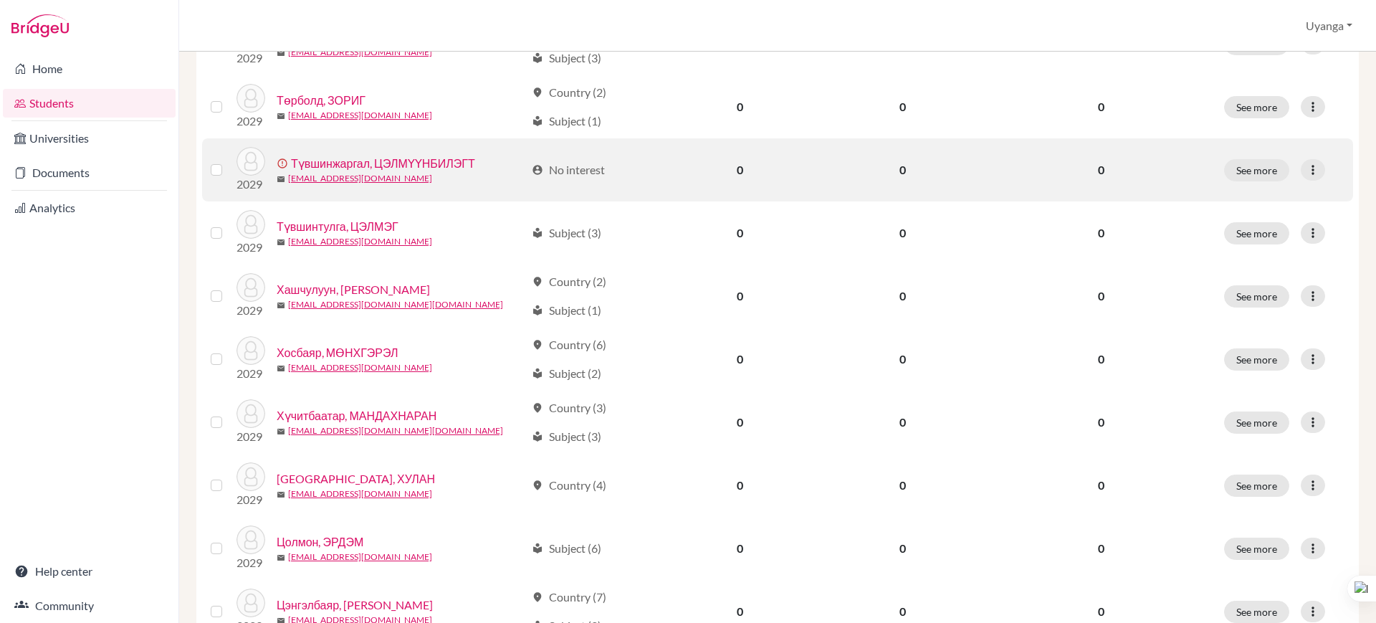
click at [228, 161] on label at bounding box center [228, 161] width 0 height 0
click at [0, 0] on input "checkbox" at bounding box center [0, 0] width 0 height 0
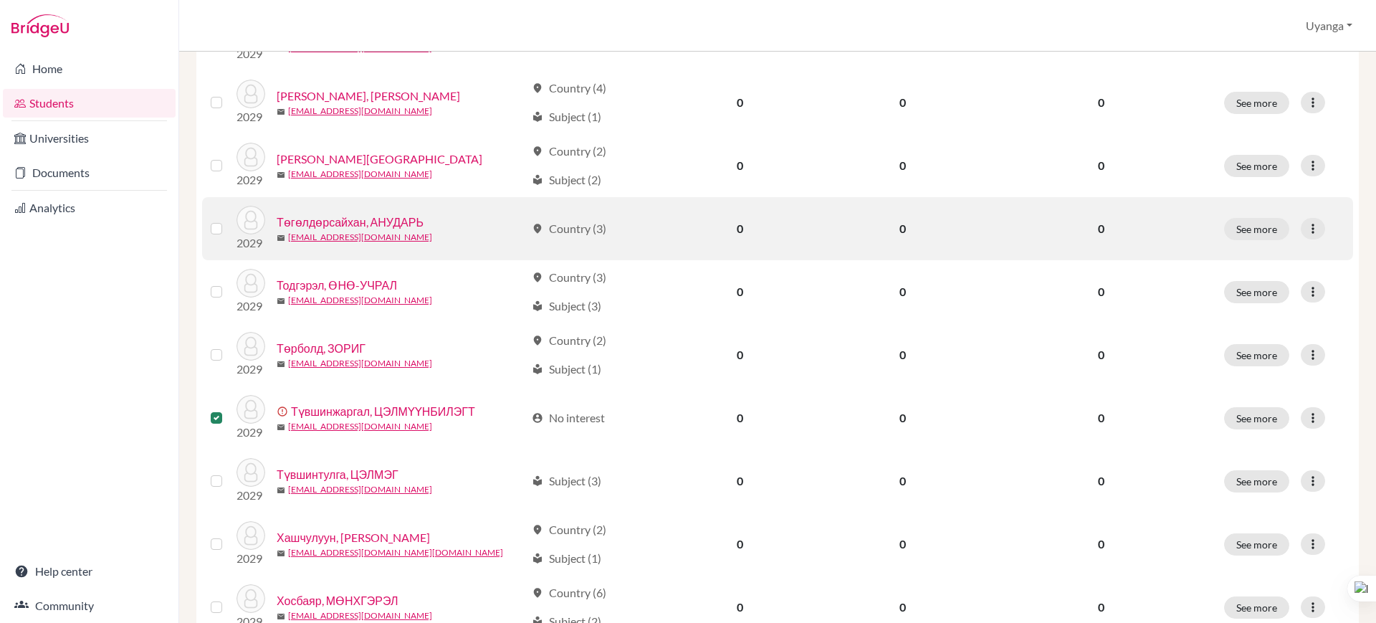
scroll to position [615, 0]
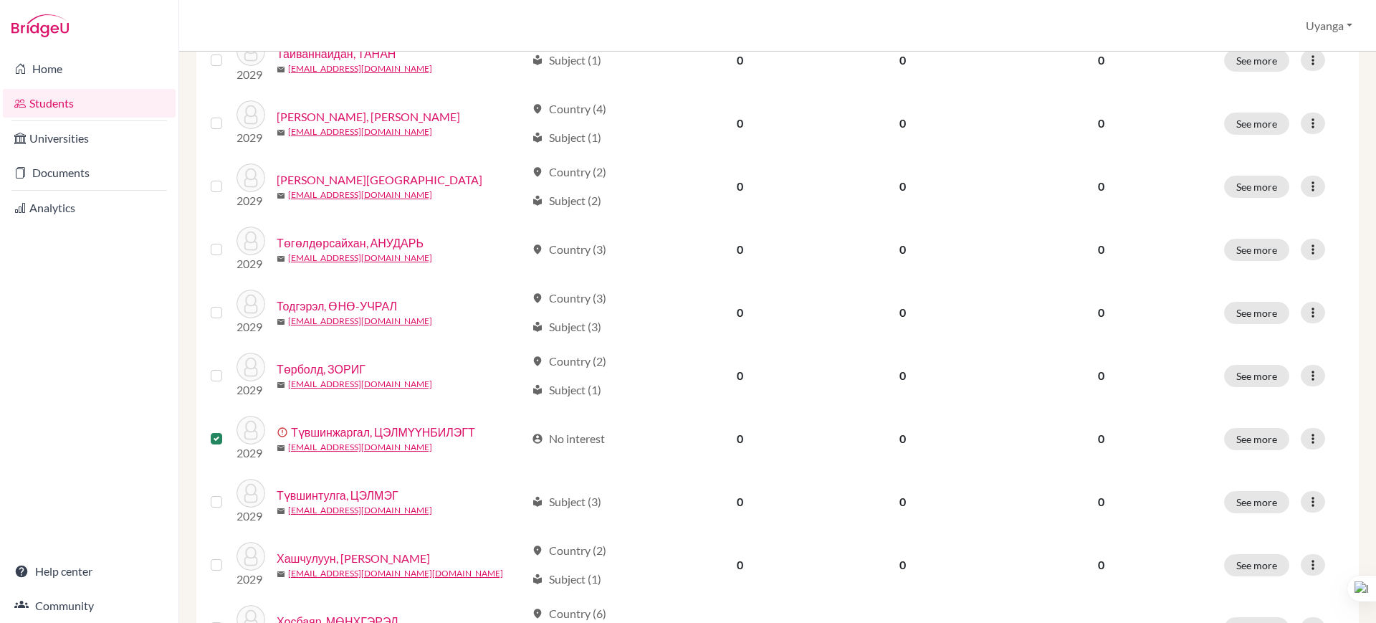
drag, startPoint x: 1376, startPoint y: 379, endPoint x: 1376, endPoint y: 110, distance: 268.8
click at [1376, 110] on div at bounding box center [1376, 311] width 1 height 623
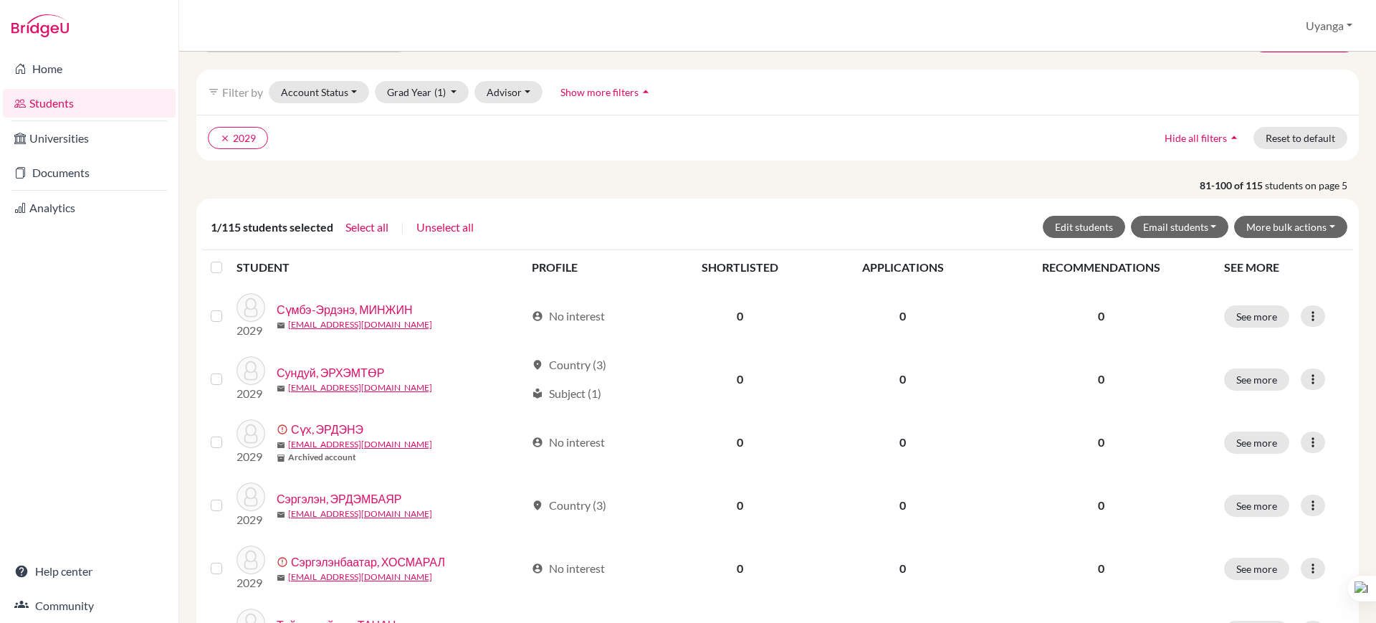
scroll to position [0, 0]
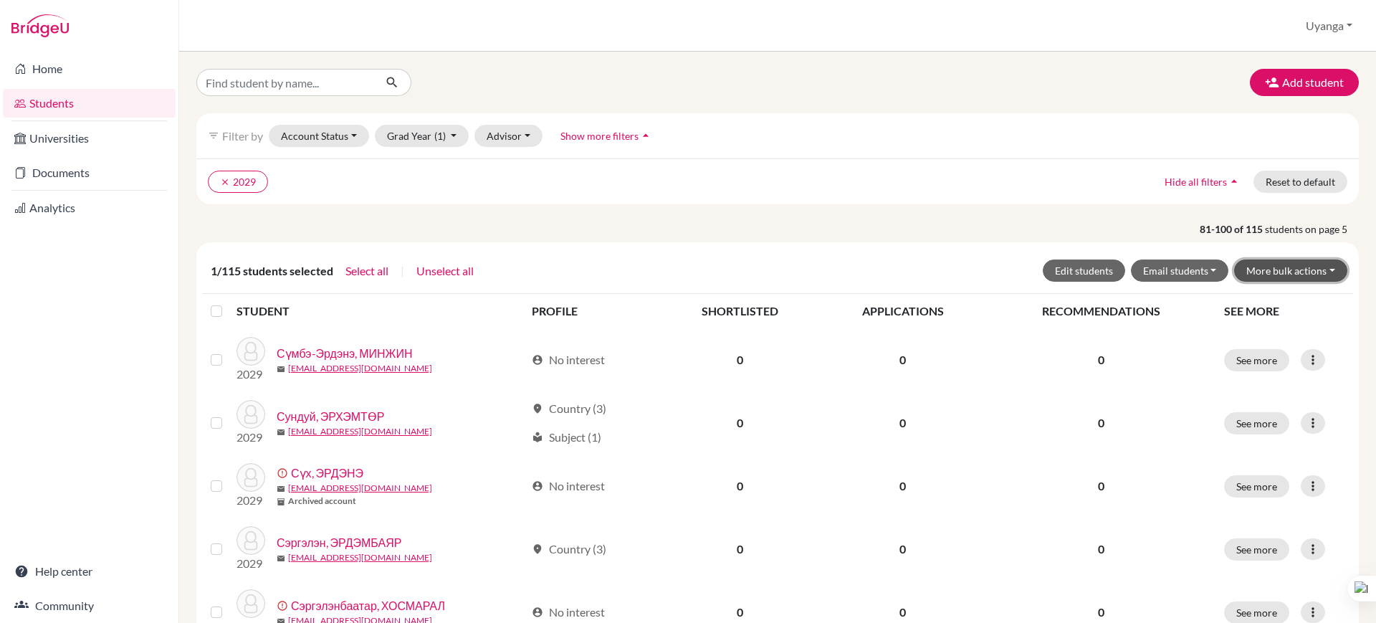
click at [1286, 267] on button "More bulk actions" at bounding box center [1291, 271] width 113 height 22
click at [1245, 306] on button "Archive" at bounding box center [1282, 301] width 130 height 23
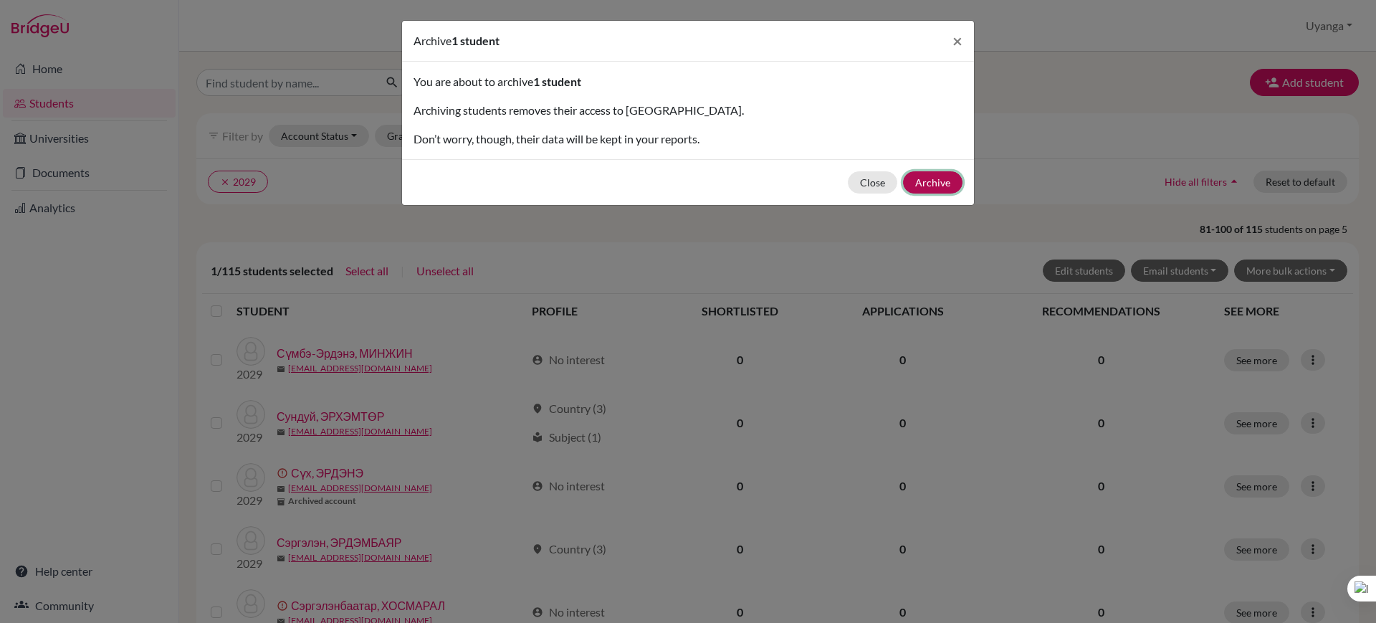
click at [948, 175] on button "Archive" at bounding box center [933, 182] width 60 height 22
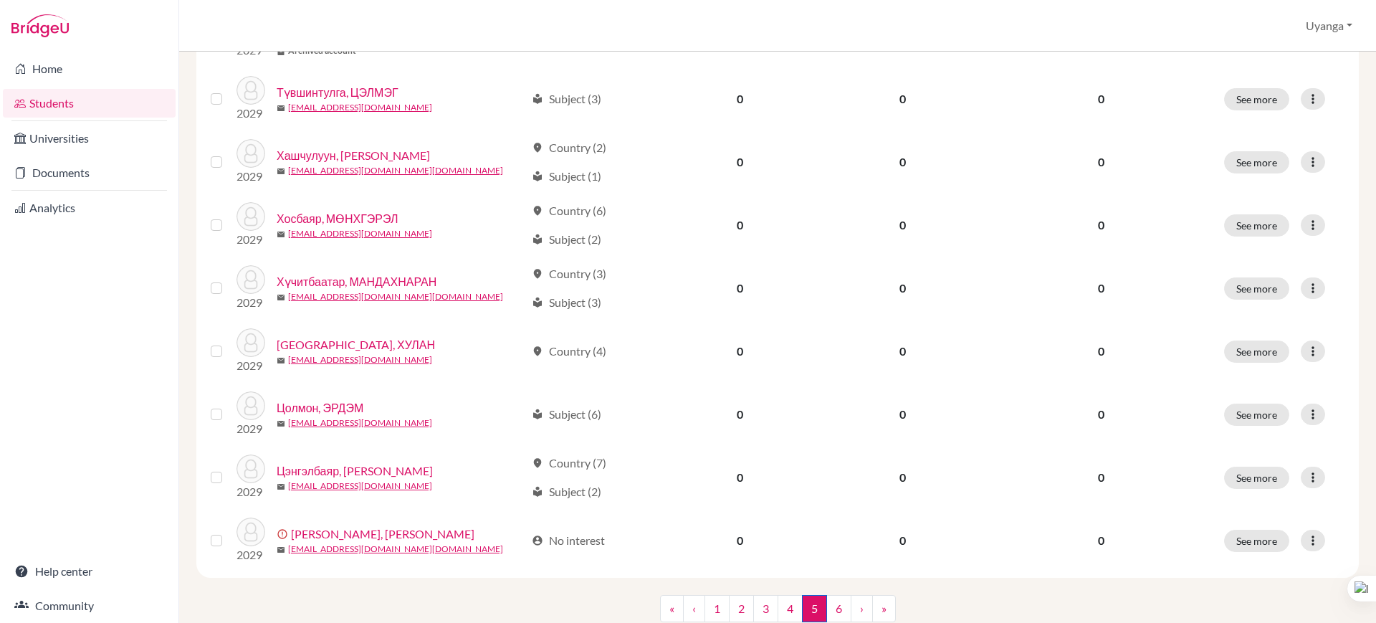
scroll to position [1038, 0]
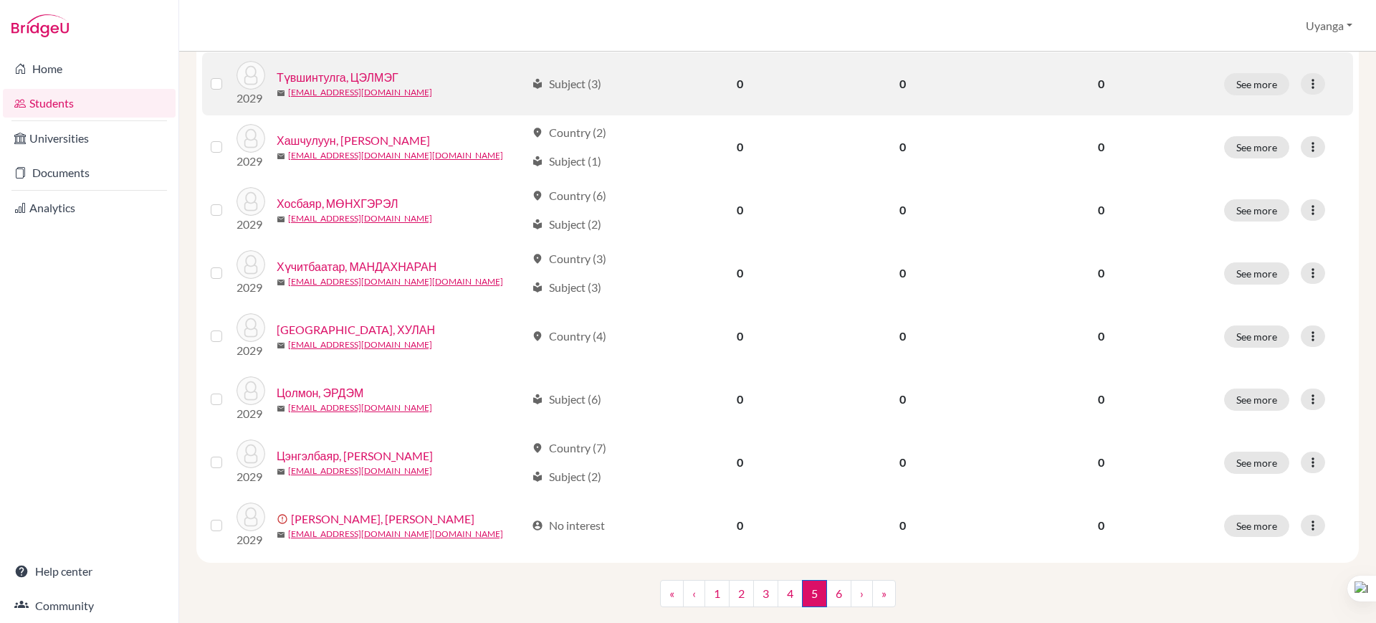
click at [345, 77] on link "Түвшинтулга, ЦЭЛМЭГ" at bounding box center [338, 77] width 122 height 17
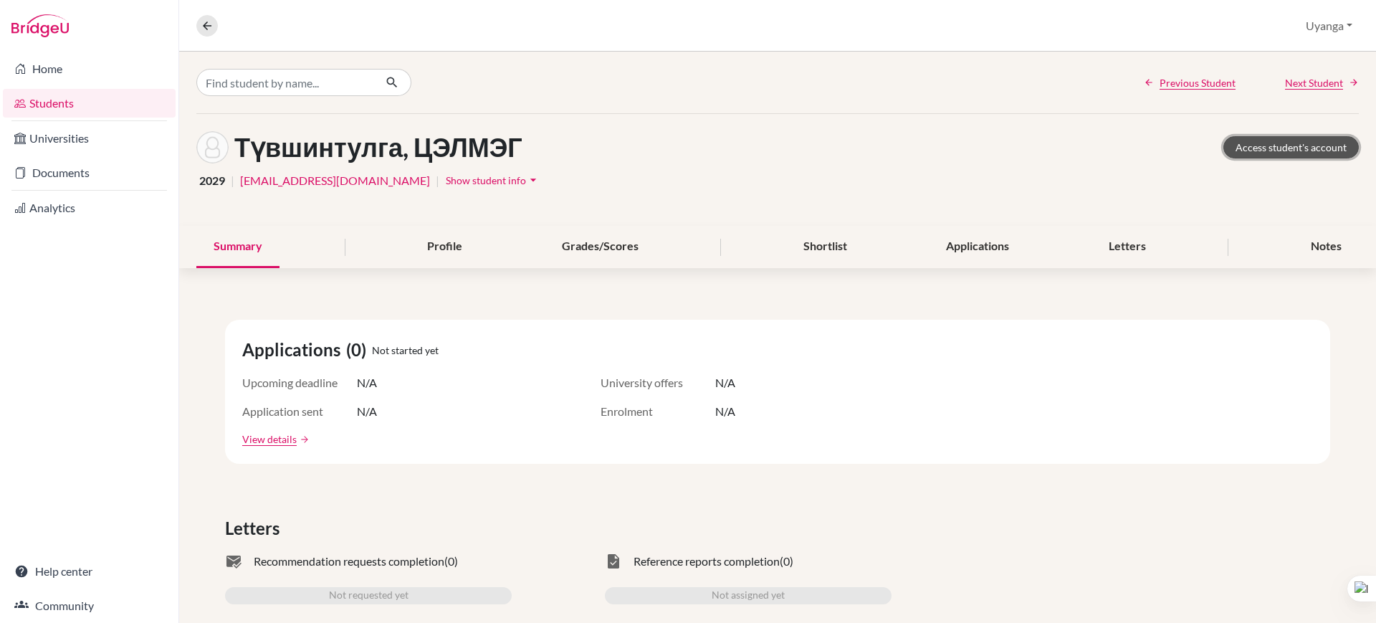
click at [1255, 144] on link "Access student's account" at bounding box center [1291, 147] width 135 height 22
